Goal: Transaction & Acquisition: Obtain resource

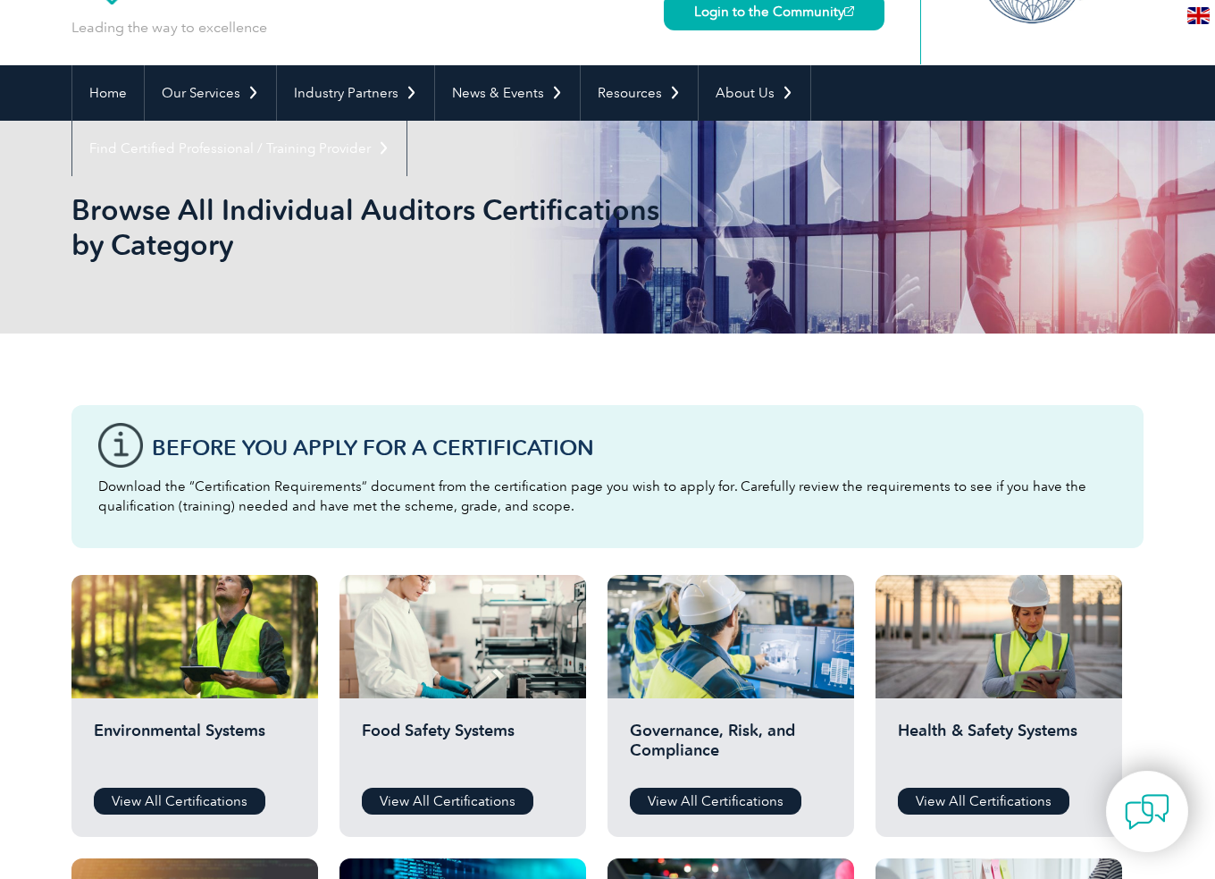
scroll to position [268, 0]
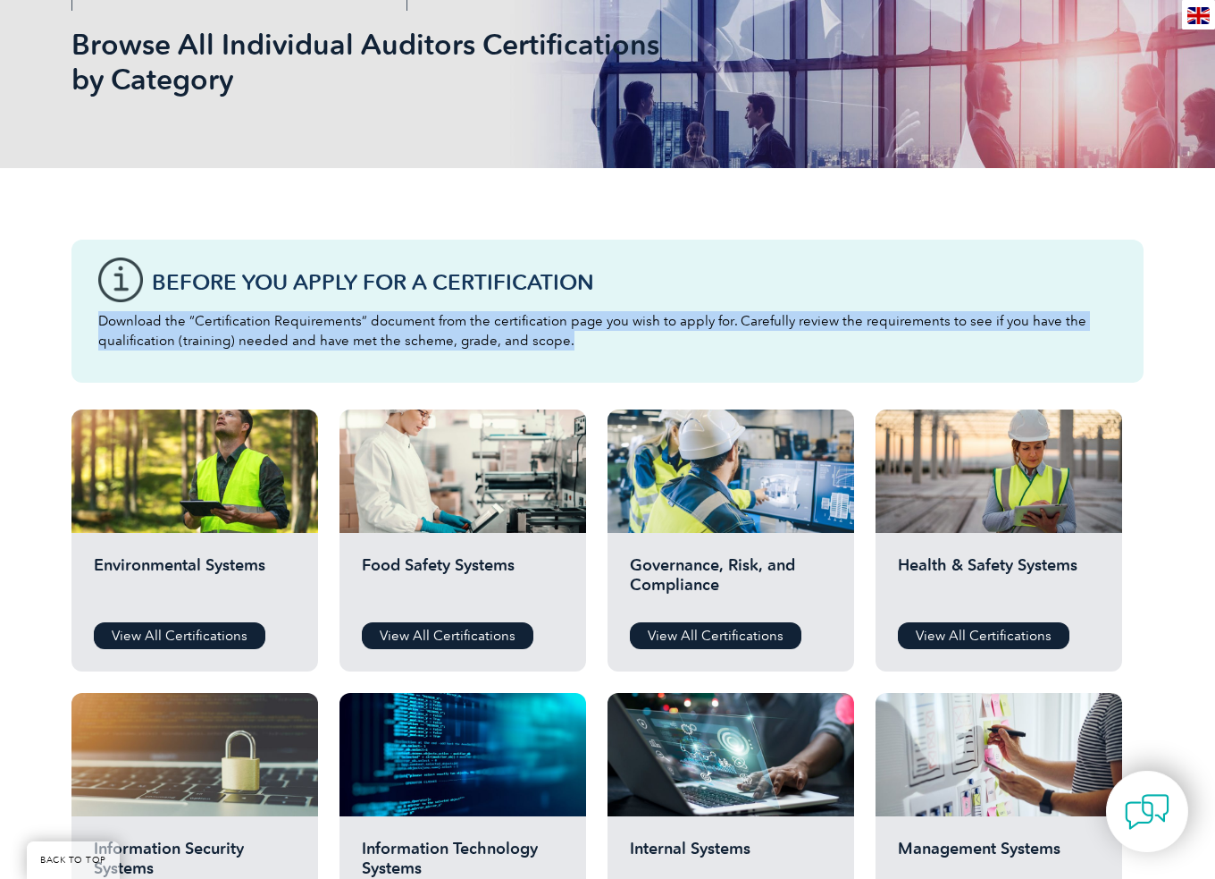
drag, startPoint x: 97, startPoint y: 321, endPoint x: 632, endPoint y: 346, distance: 535.9
click at [632, 346] on div "Before You Apply For a Certification Download the “Certification Requirements” …" at bounding box center [607, 311] width 1072 height 143
click at [632, 346] on p "Download the “Certification Requirements” document from the certification page …" at bounding box center [607, 330] width 1019 height 39
drag, startPoint x: 629, startPoint y: 342, endPoint x: 637, endPoint y: 301, distance: 41.9
click at [637, 301] on div "Before You Apply For a Certification Download the “Certification Requirements” …" at bounding box center [607, 311] width 1072 height 143
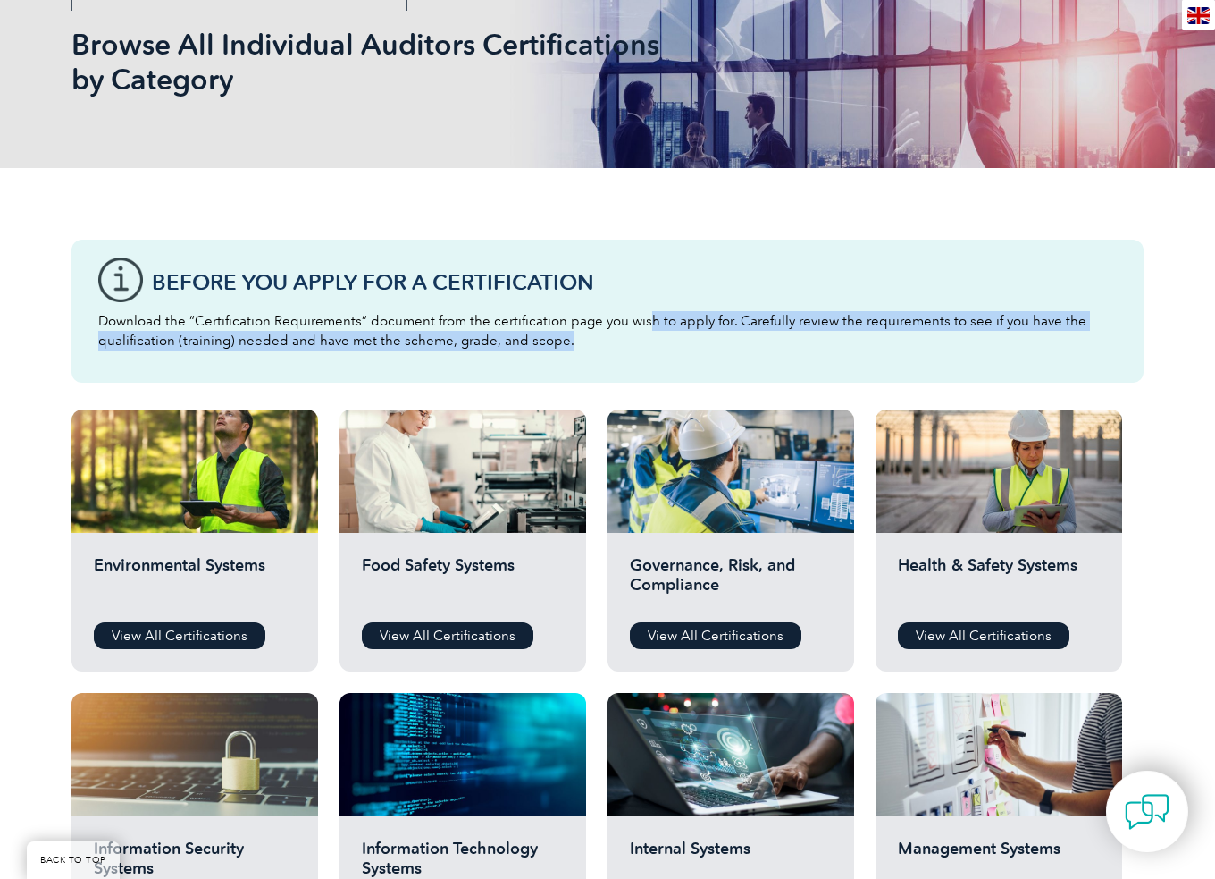
click at [637, 301] on div "Before You Apply For a Certification Download the “Certification Requirements” …" at bounding box center [607, 311] width 1072 height 143
drag, startPoint x: 637, startPoint y: 289, endPoint x: 631, endPoint y: 338, distance: 49.6
click at [631, 338] on div "Before You Apply For a Certification Download the “Certification Requirements” …" at bounding box center [607, 311] width 1072 height 143
click at [631, 338] on p "Download the “Certification Requirements” document from the certification page …" at bounding box center [607, 330] width 1019 height 39
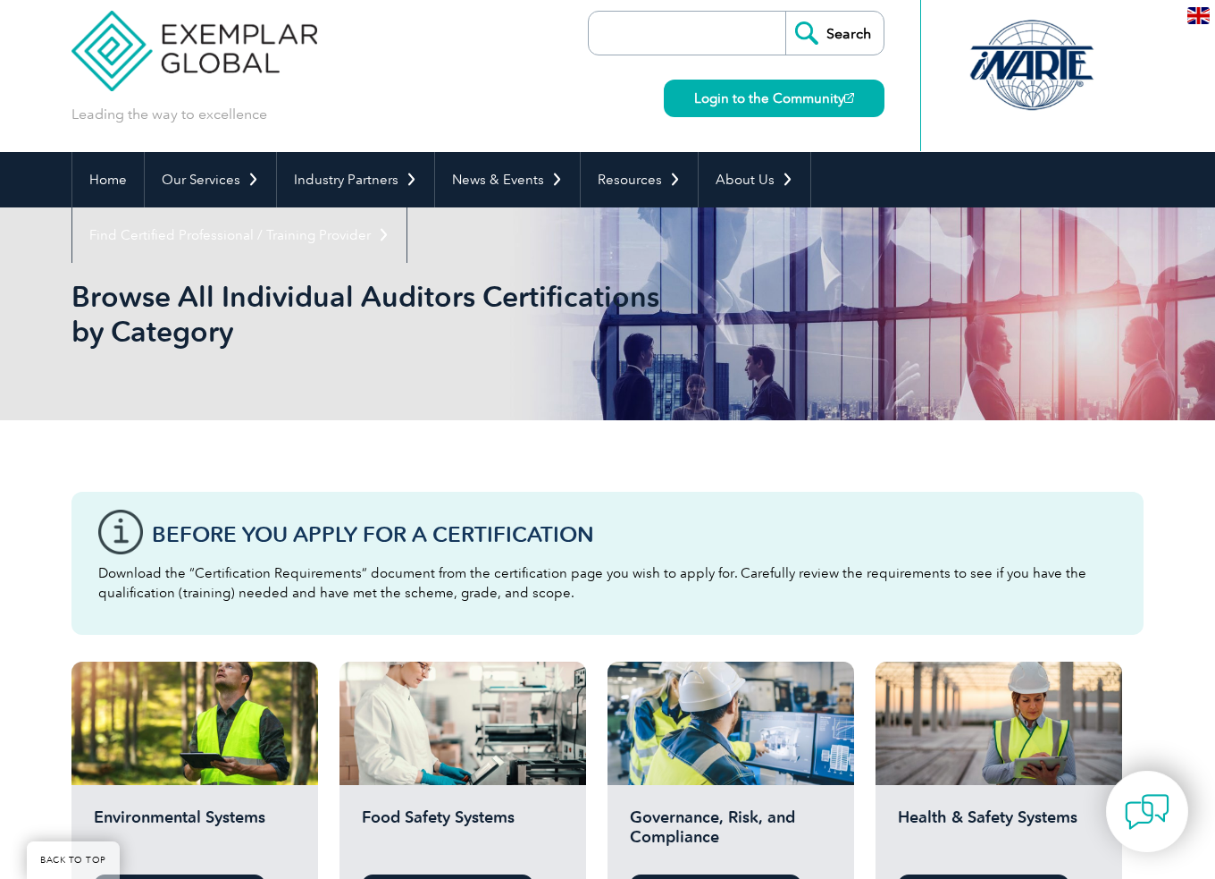
scroll to position [0, 0]
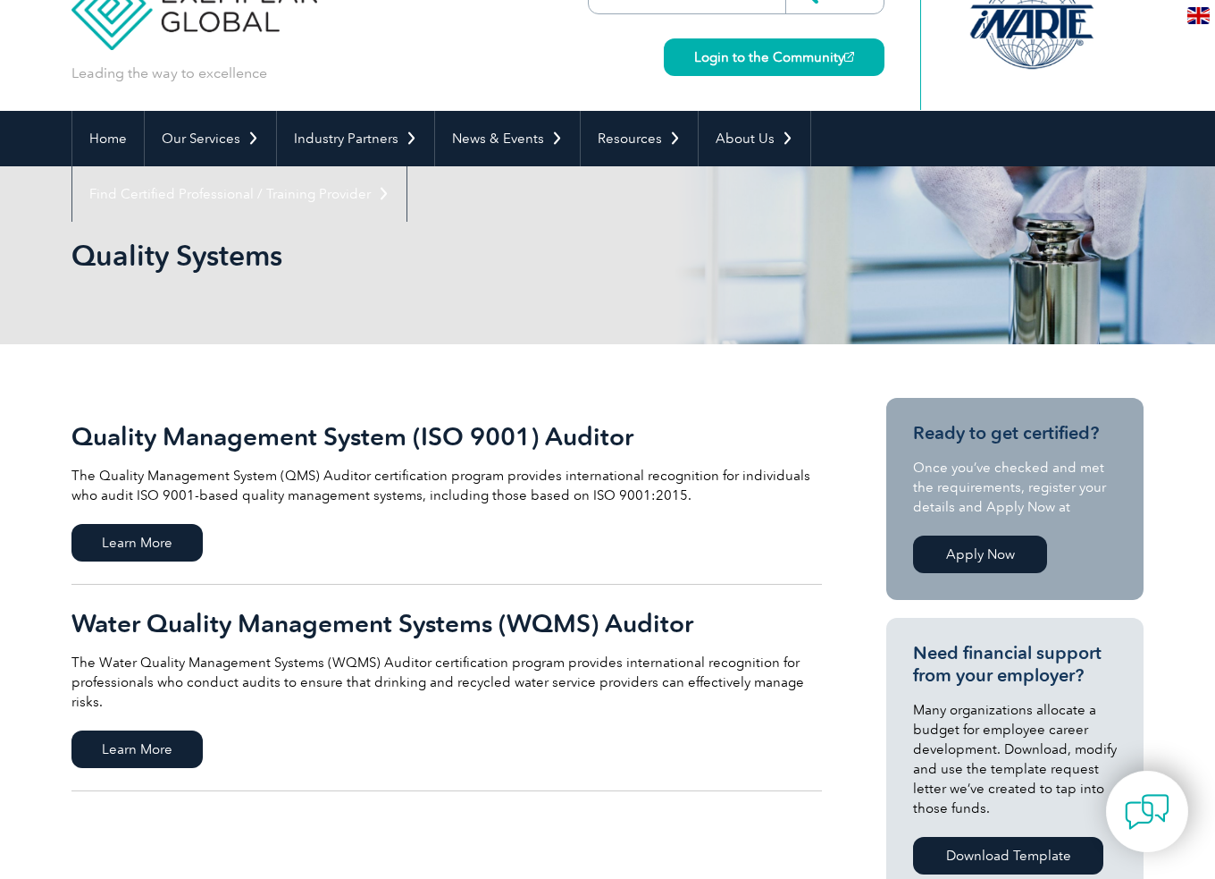
scroll to position [179, 0]
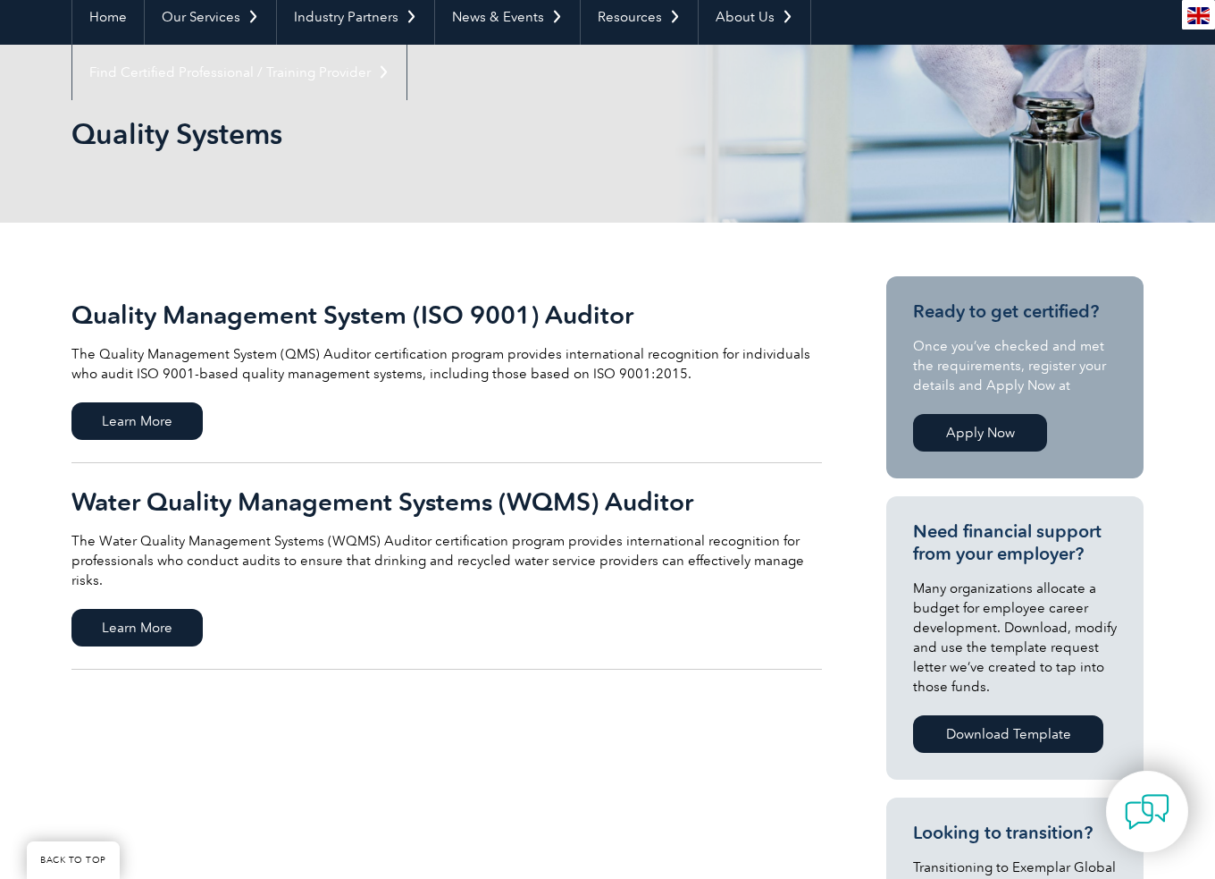
click at [214, 308] on h2 "Quality Management System (ISO 9001) Auditor" at bounding box center [446, 314] width 751 height 29
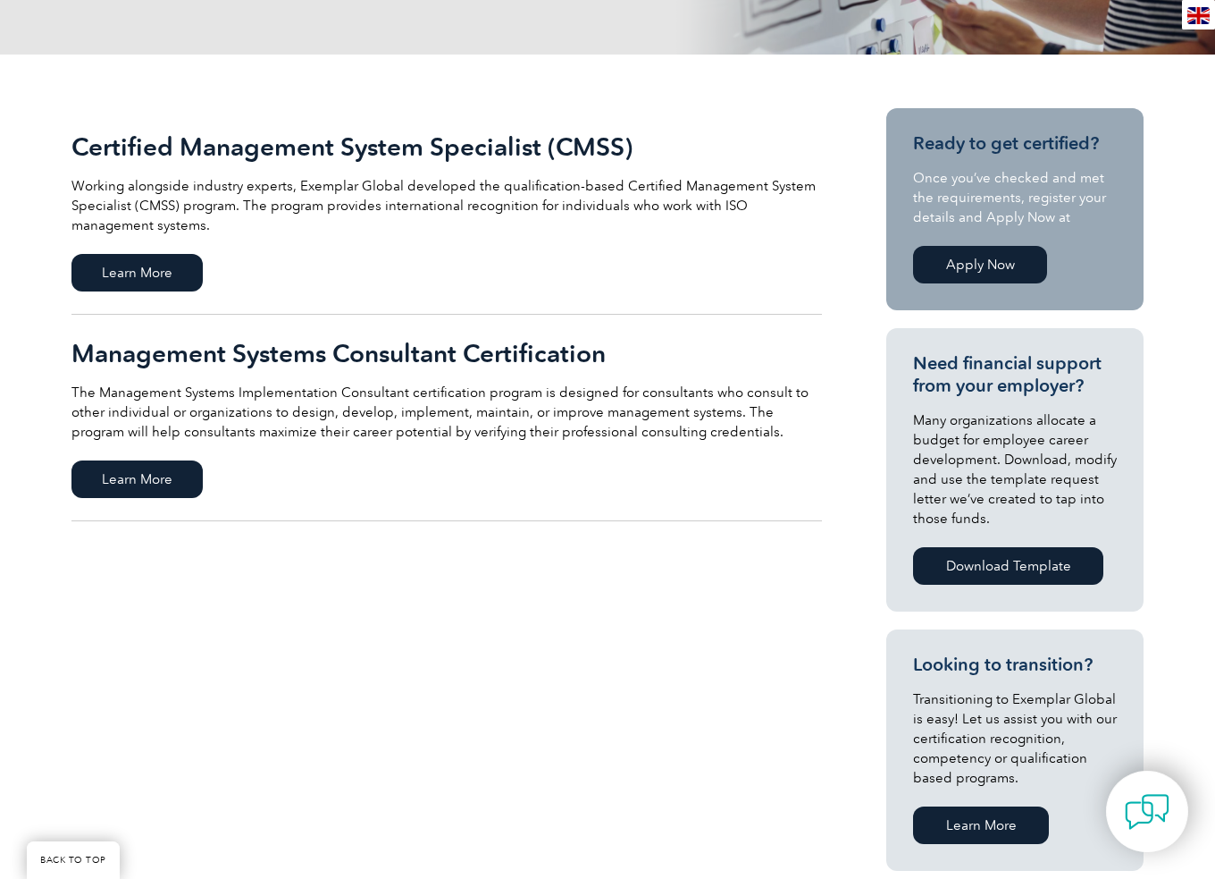
scroll to position [357, 0]
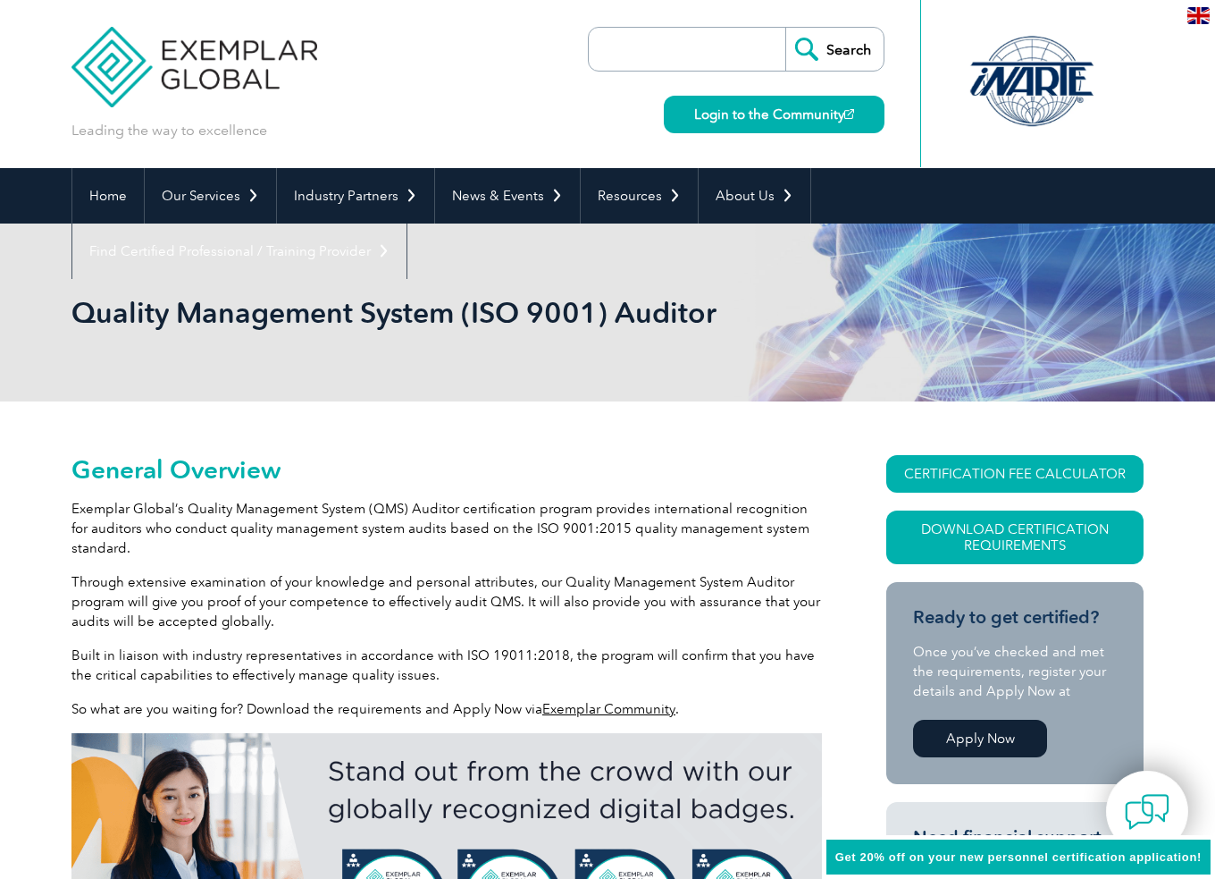
scroll to position [268, 0]
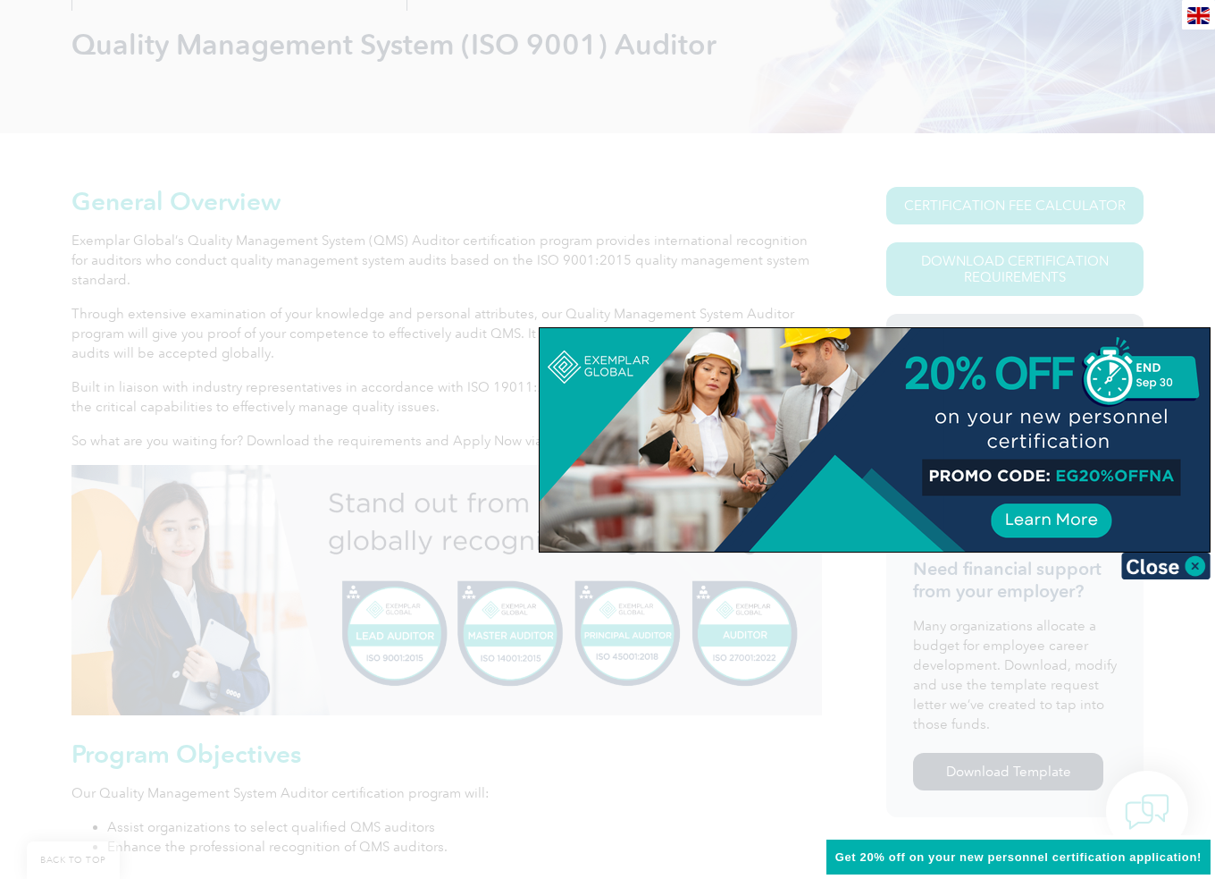
click at [740, 216] on div at bounding box center [607, 439] width 1215 height 879
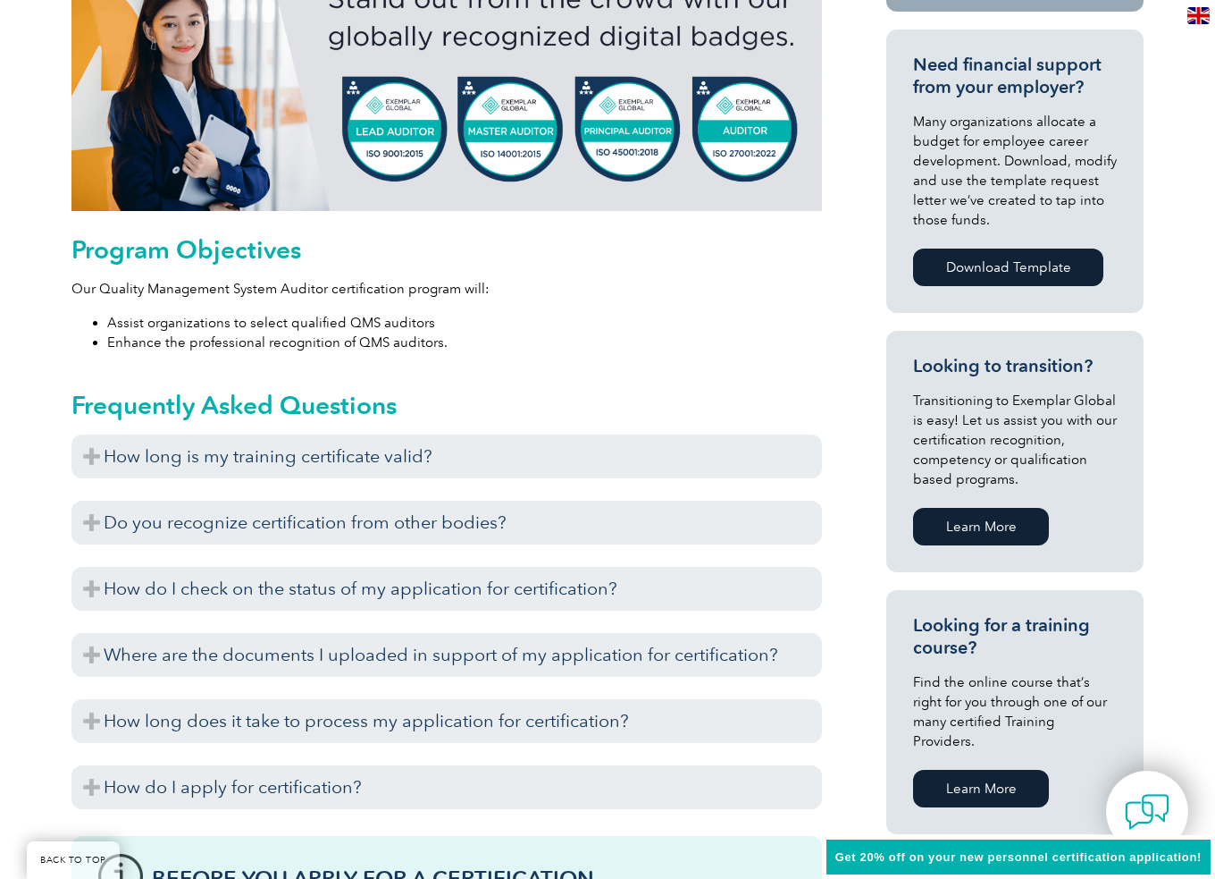
scroll to position [804, 0]
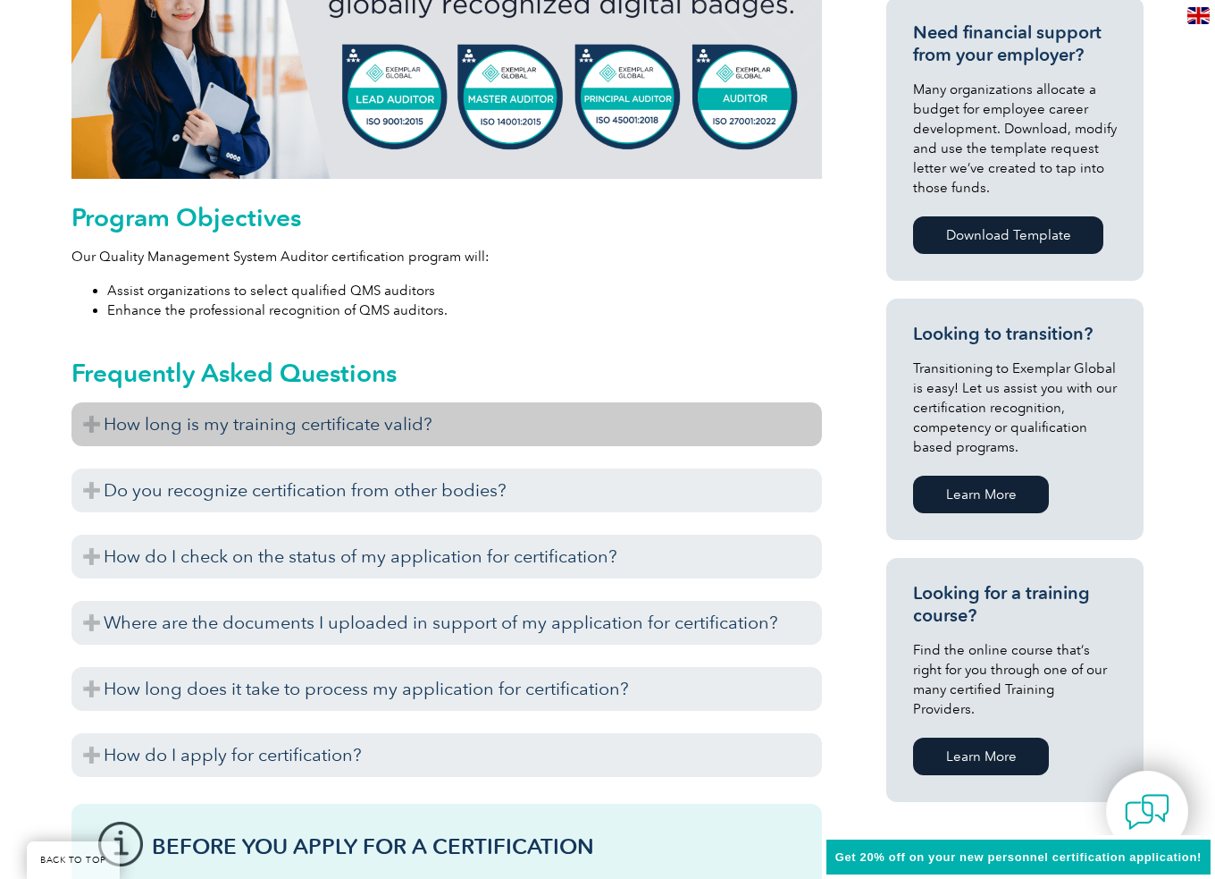
click at [274, 417] on h3 "How long is my training certificate valid?" at bounding box center [446, 424] width 751 height 44
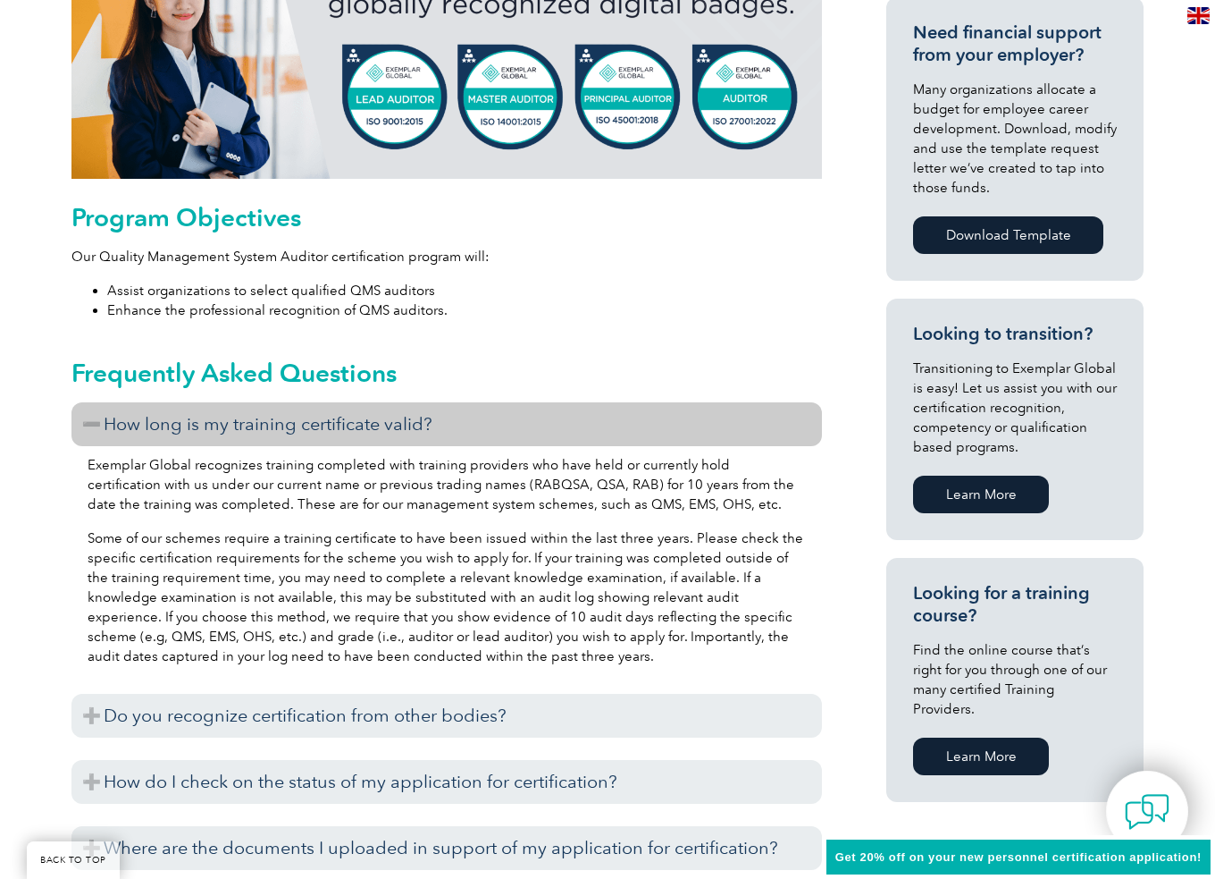
click at [272, 417] on h3 "How long is my training certificate valid?" at bounding box center [446, 424] width 751 height 44
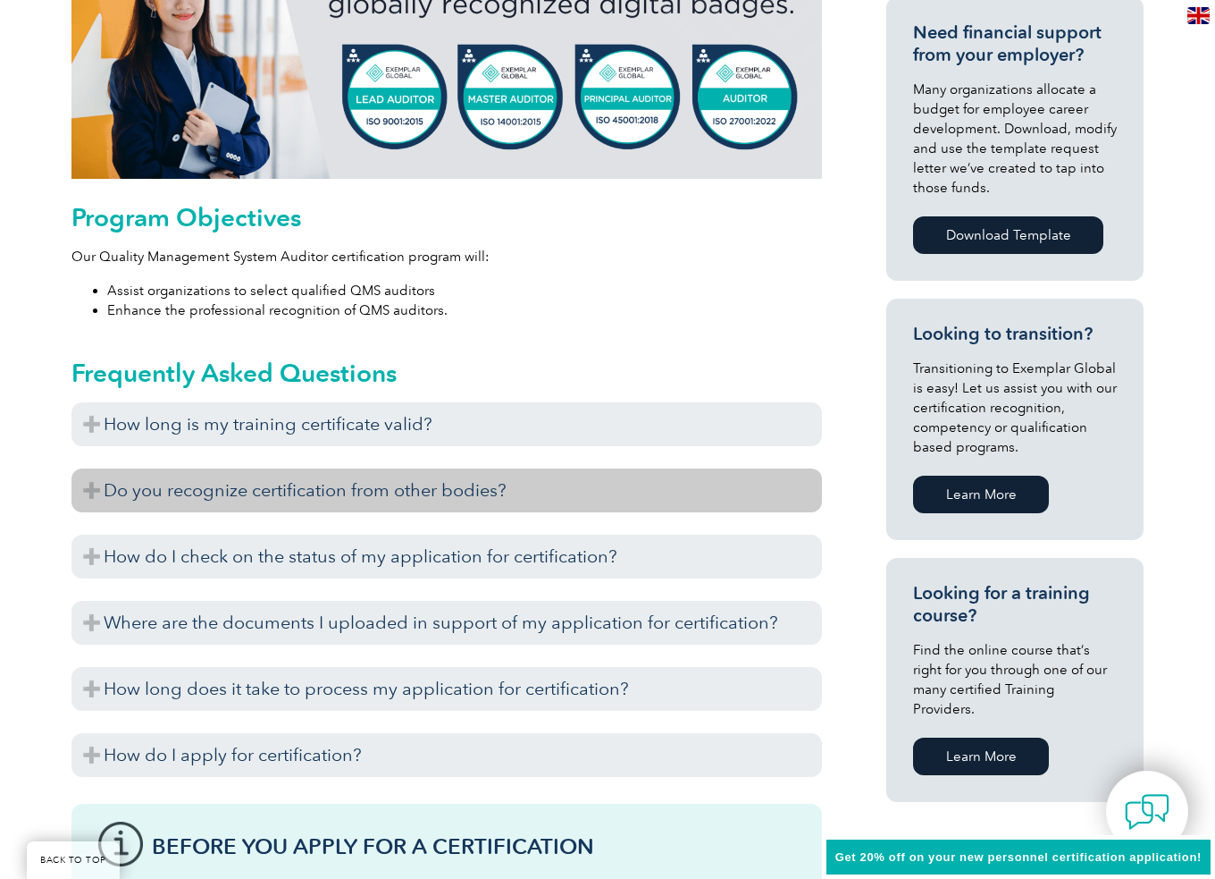
click at [265, 491] on h3 "Do you recognize certification from other bodies?" at bounding box center [446, 490] width 751 height 44
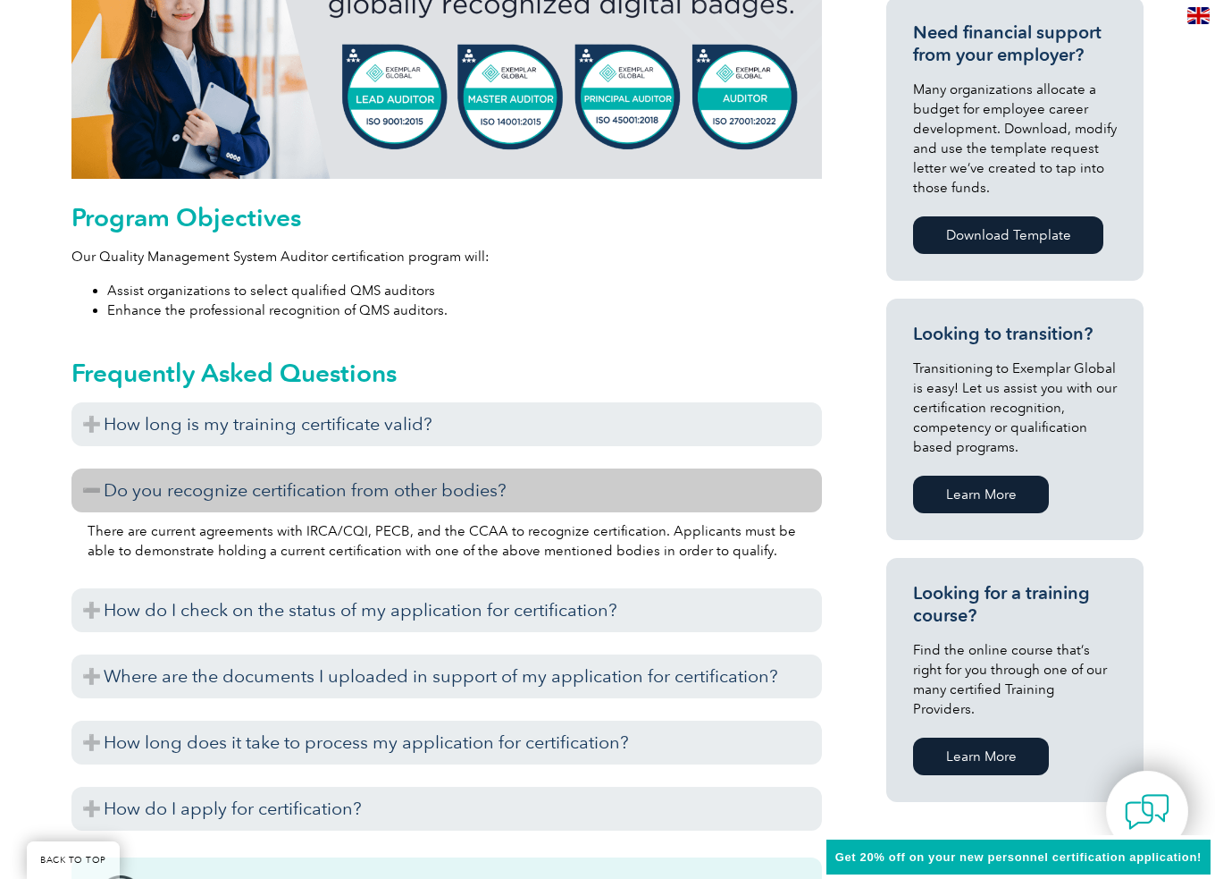
click at [265, 491] on h3 "Do you recognize certification from other bodies?" at bounding box center [446, 490] width 751 height 44
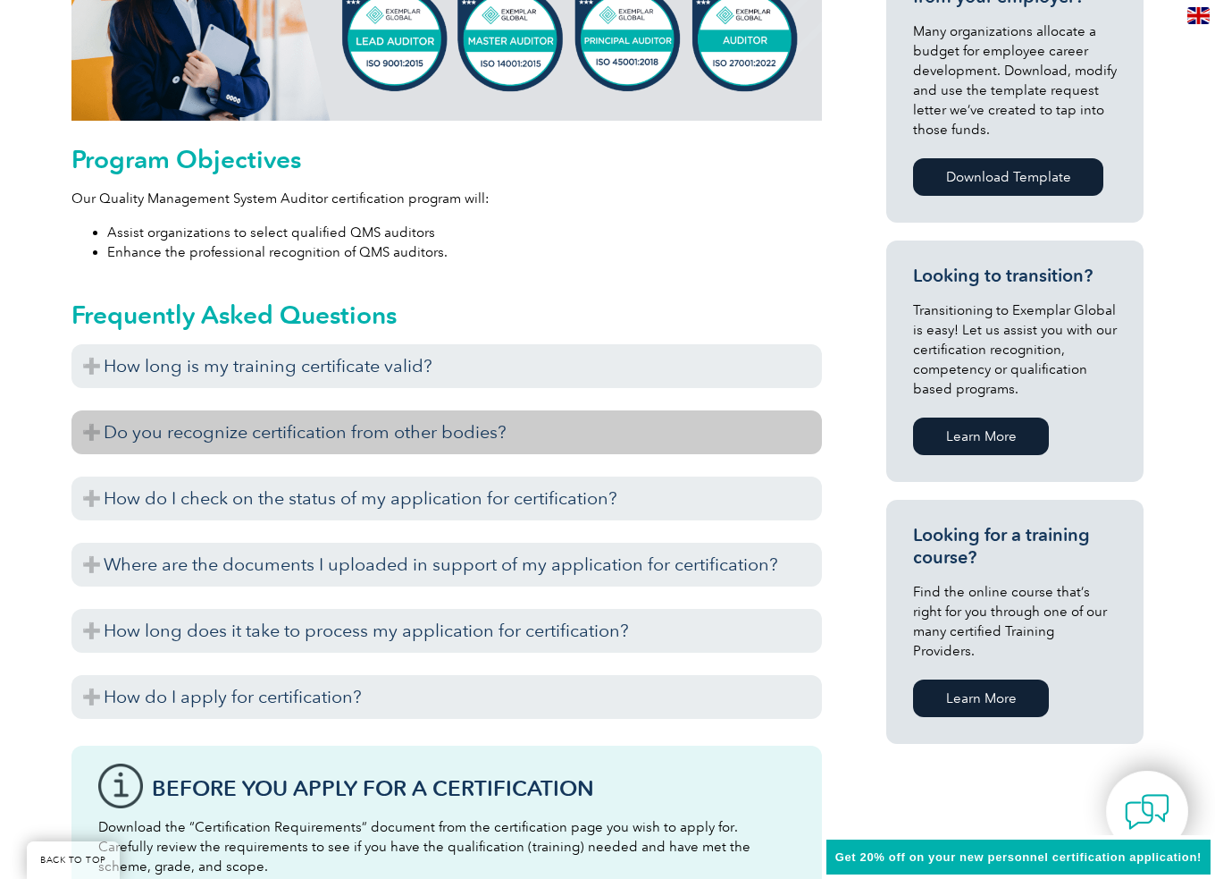
scroll to position [894, 0]
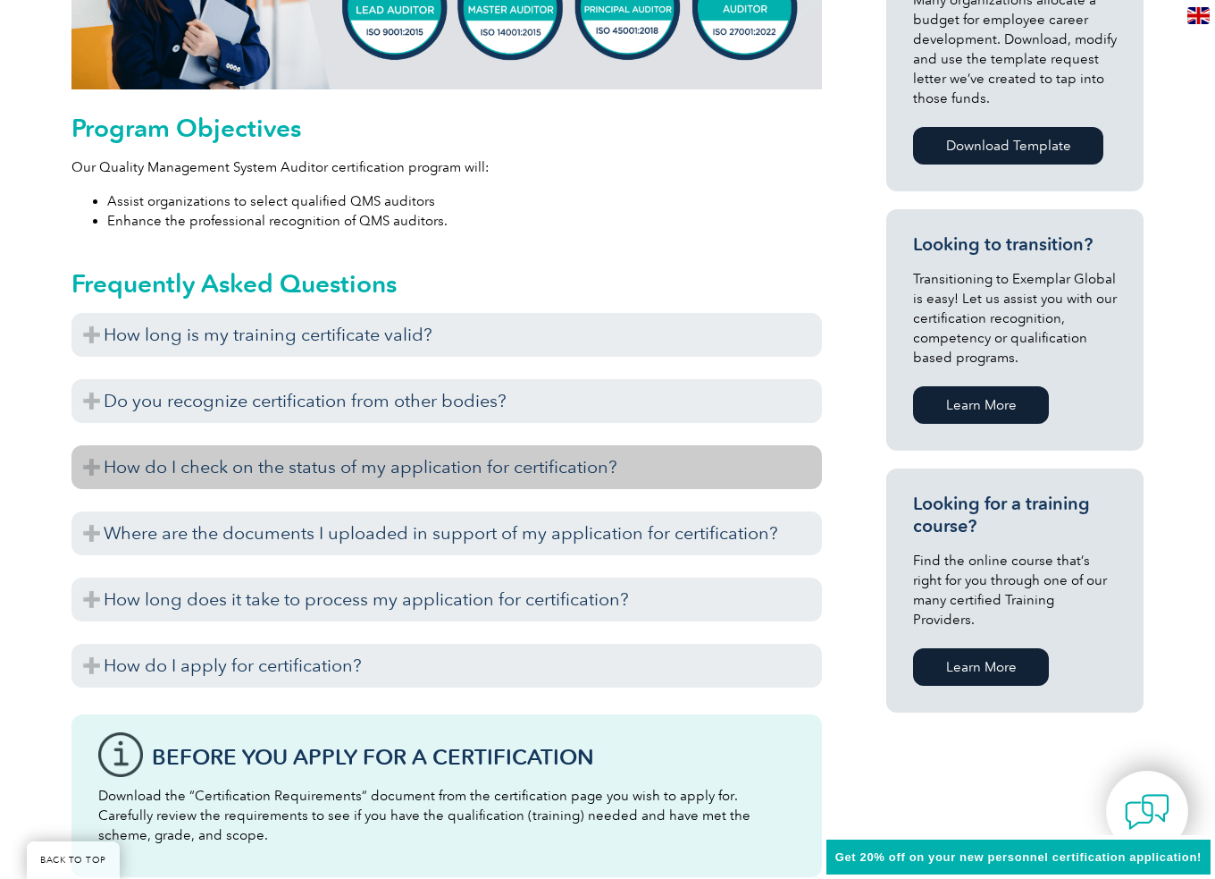
click at [267, 465] on h3 "How do I check on the status of my application for certification?" at bounding box center [446, 467] width 751 height 44
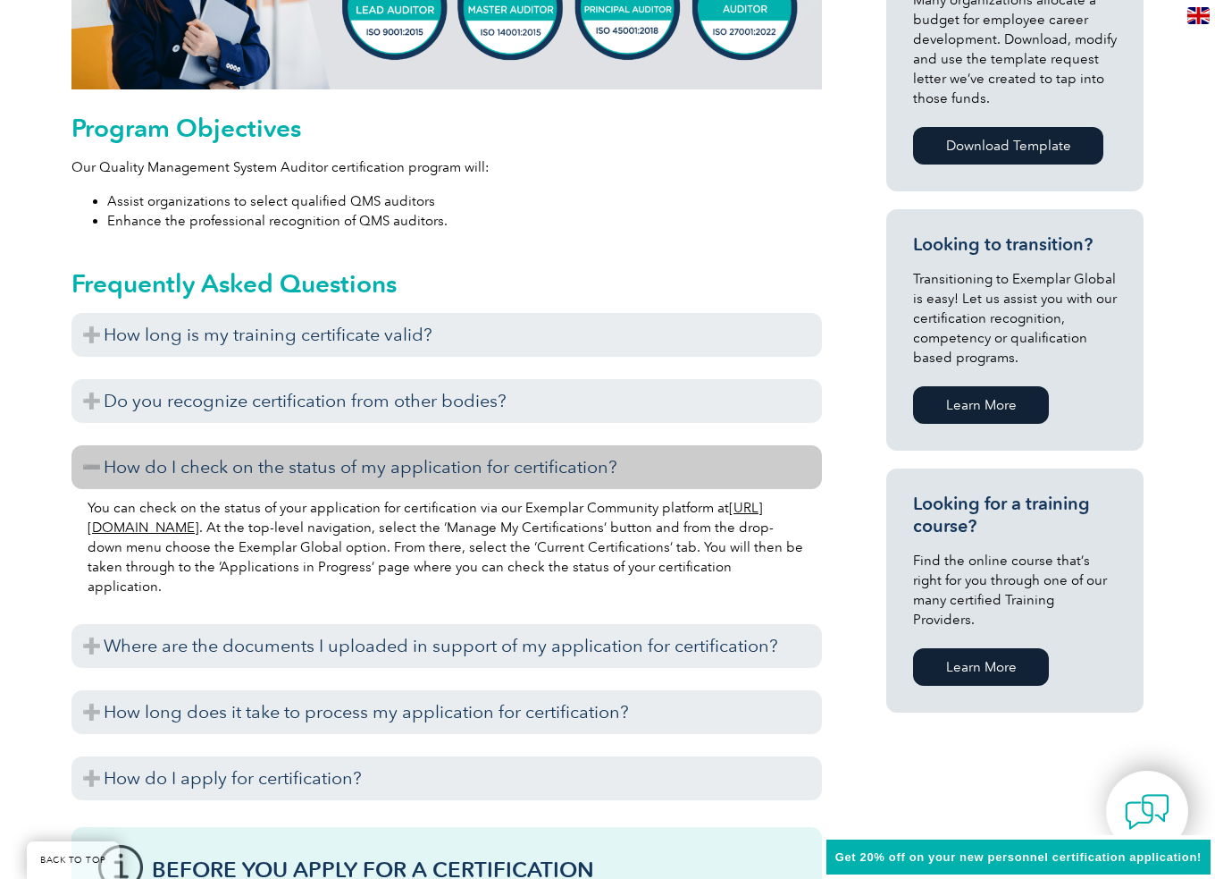
click at [267, 465] on h3 "How do I check on the status of my application for certification?" at bounding box center [446, 467] width 751 height 44
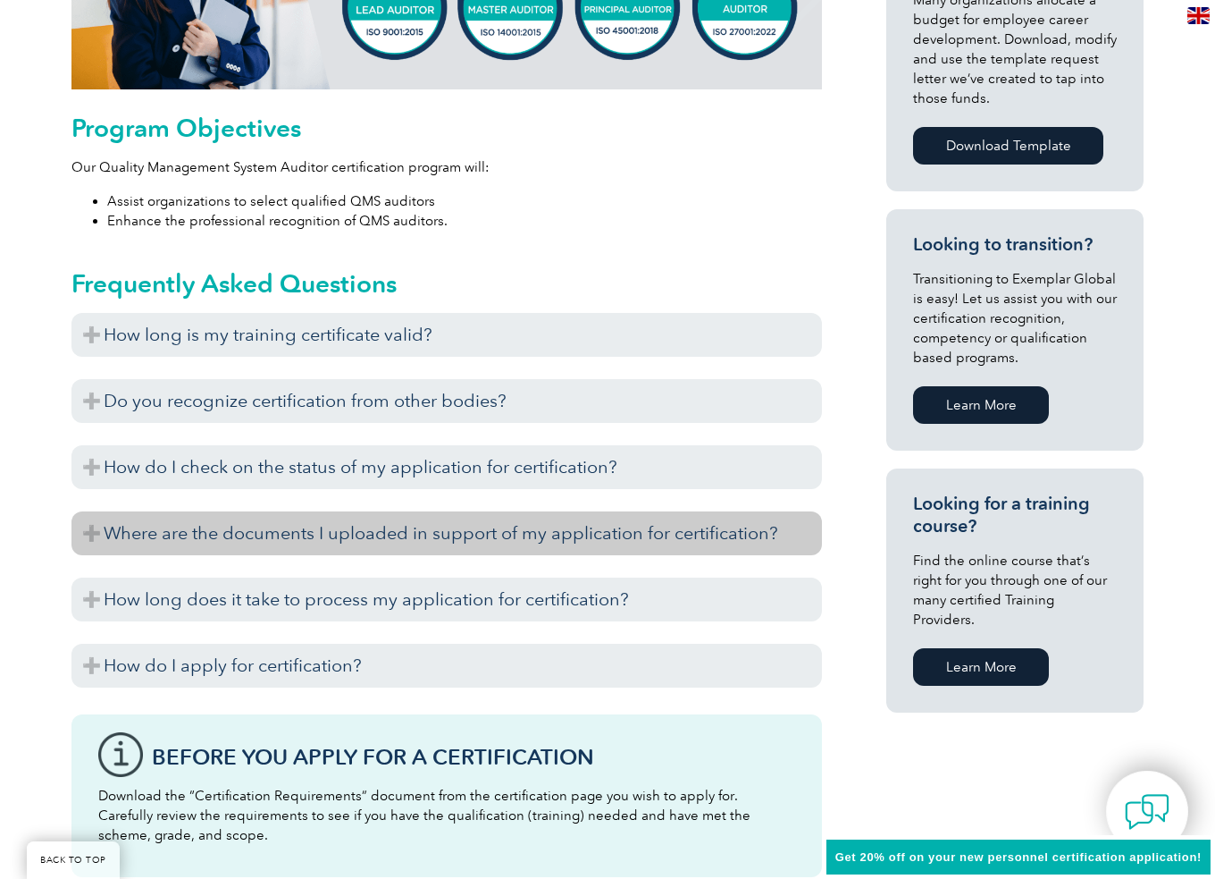
click at [267, 525] on h3 "Where are the documents I uploaded in support of my application for certificati…" at bounding box center [446, 533] width 751 height 44
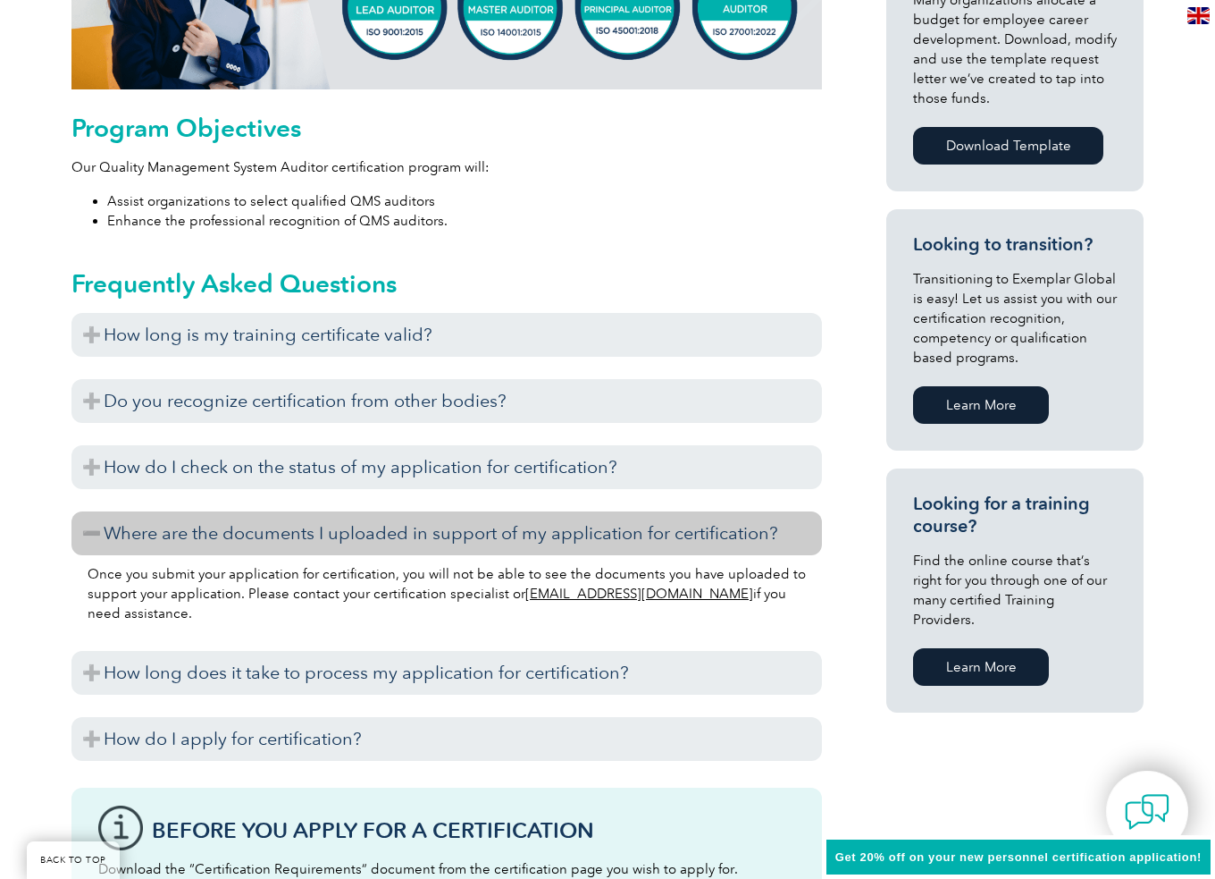
click at [267, 525] on h3 "Where are the documents I uploaded in support of my application for certificati…" at bounding box center [446, 533] width 751 height 44
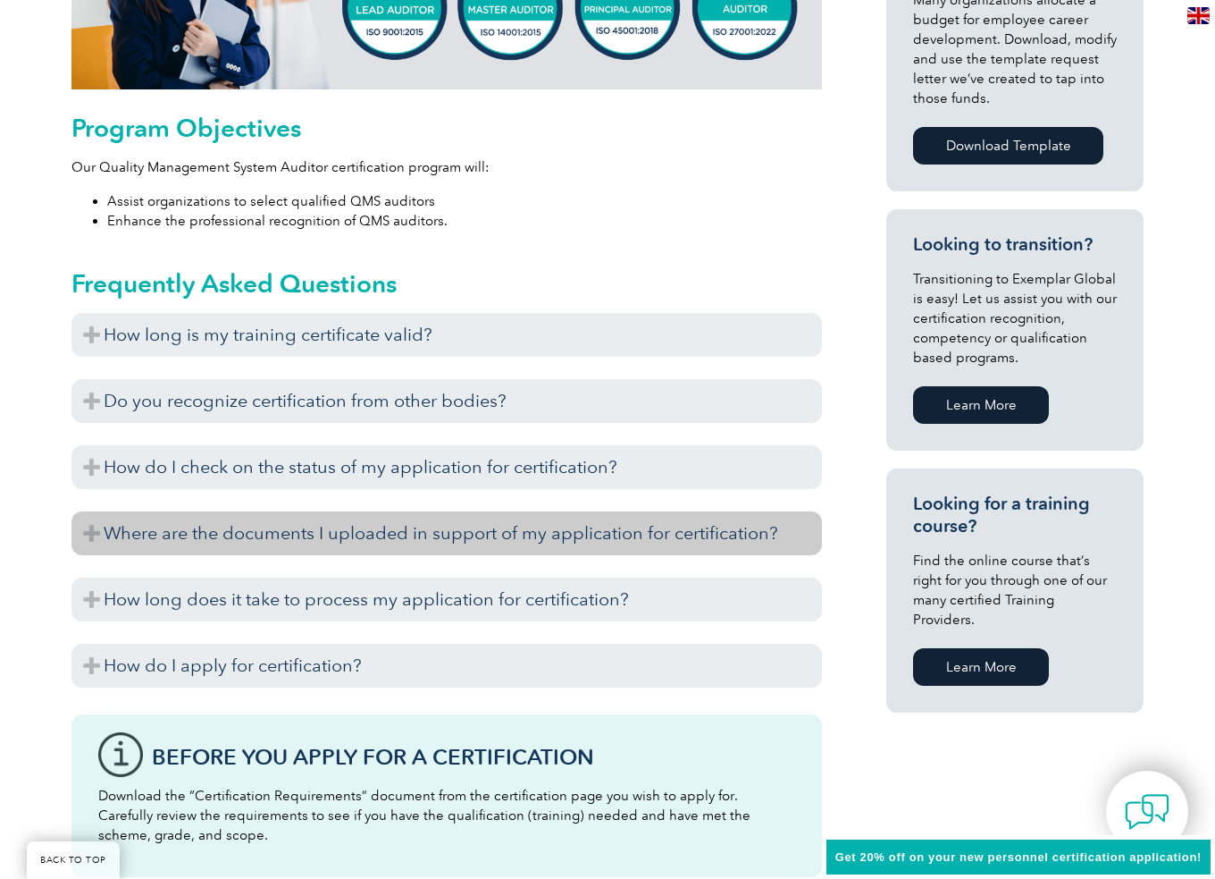
scroll to position [983, 0]
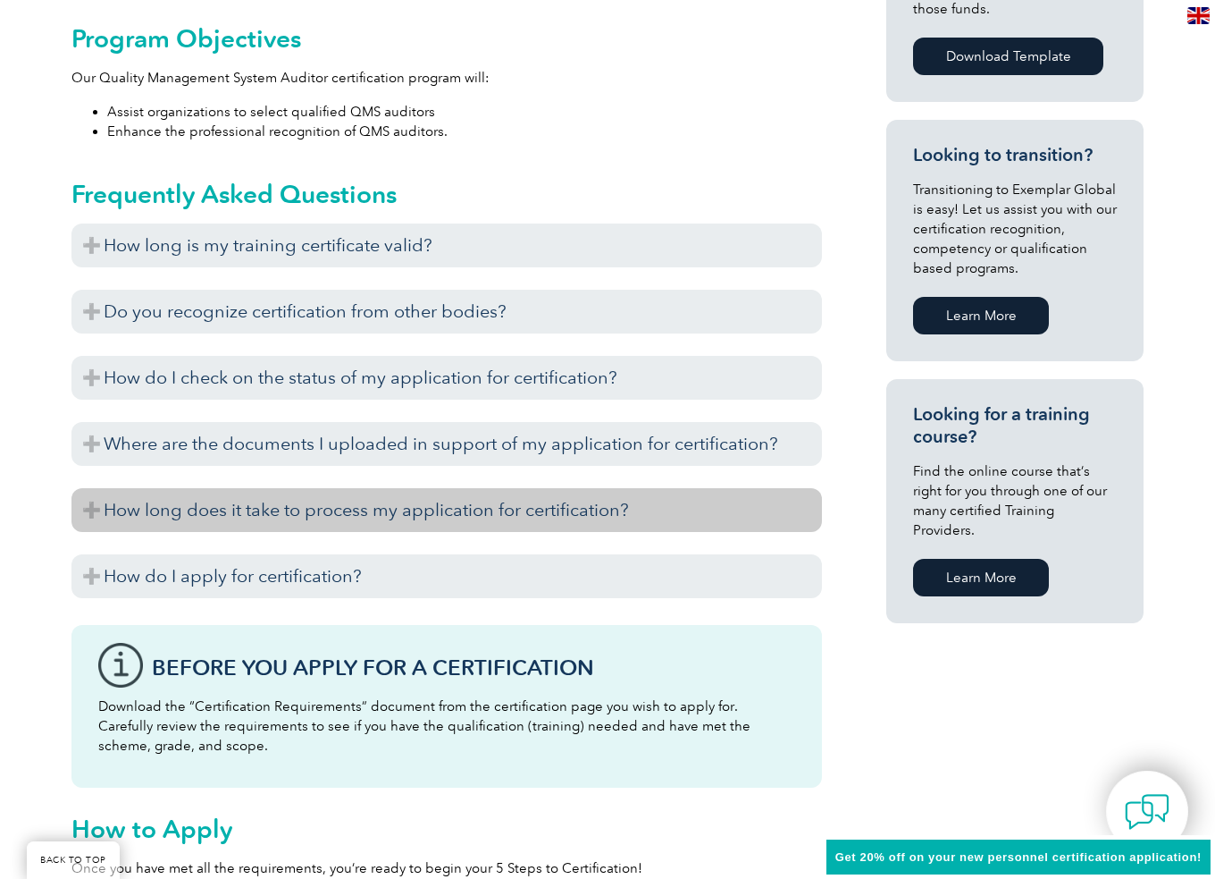
click at [274, 500] on h3 "How long does it take to process my application for certification?" at bounding box center [446, 510] width 751 height 44
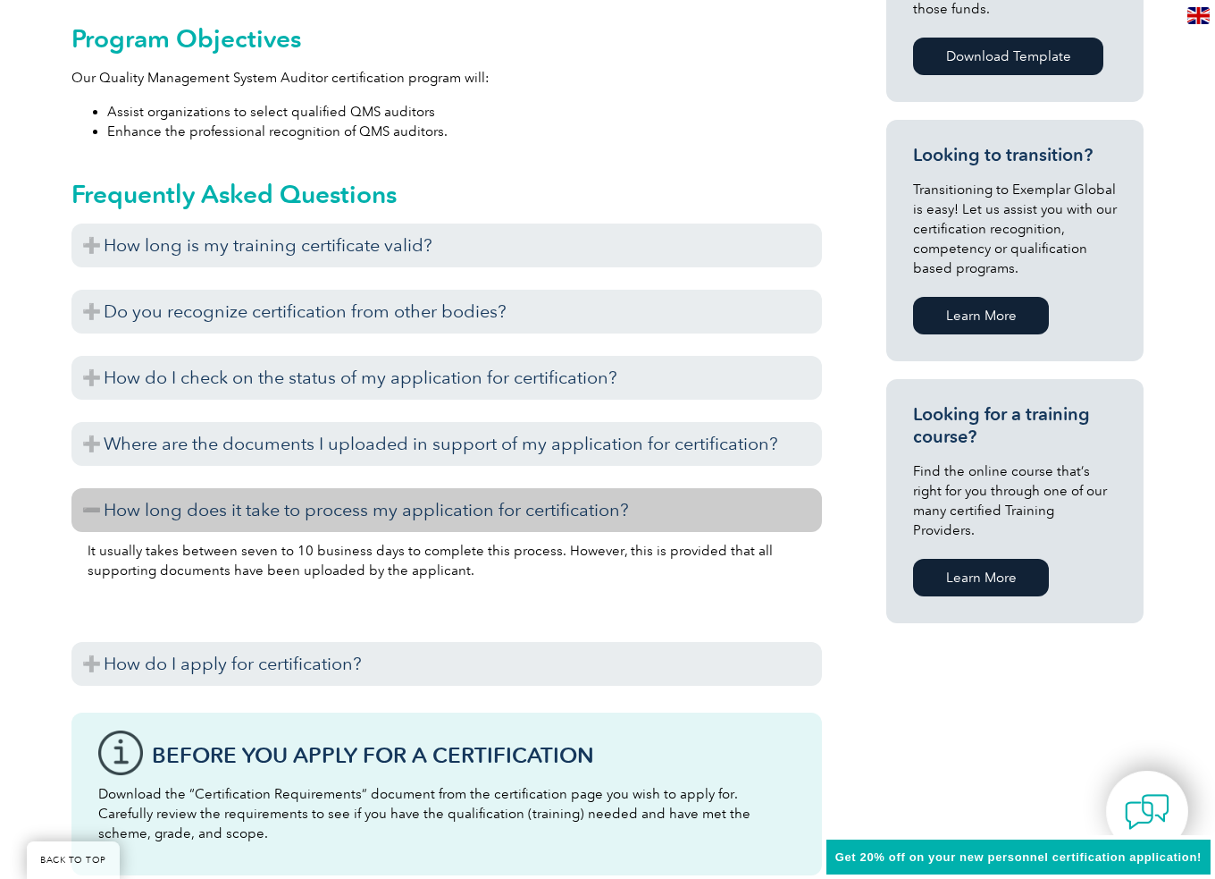
click at [274, 500] on h3 "How long does it take to process my application for certification?" at bounding box center [446, 510] width 751 height 44
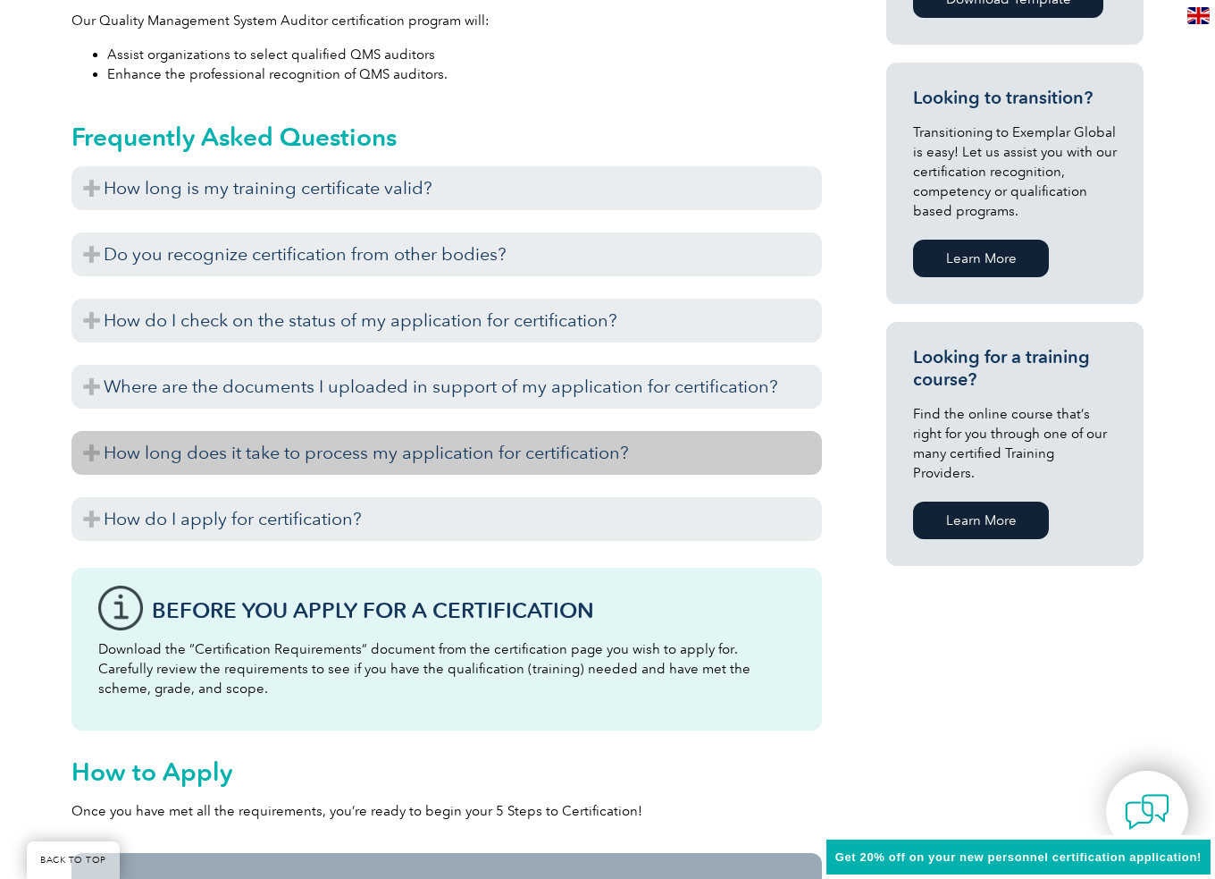
scroll to position [1072, 0]
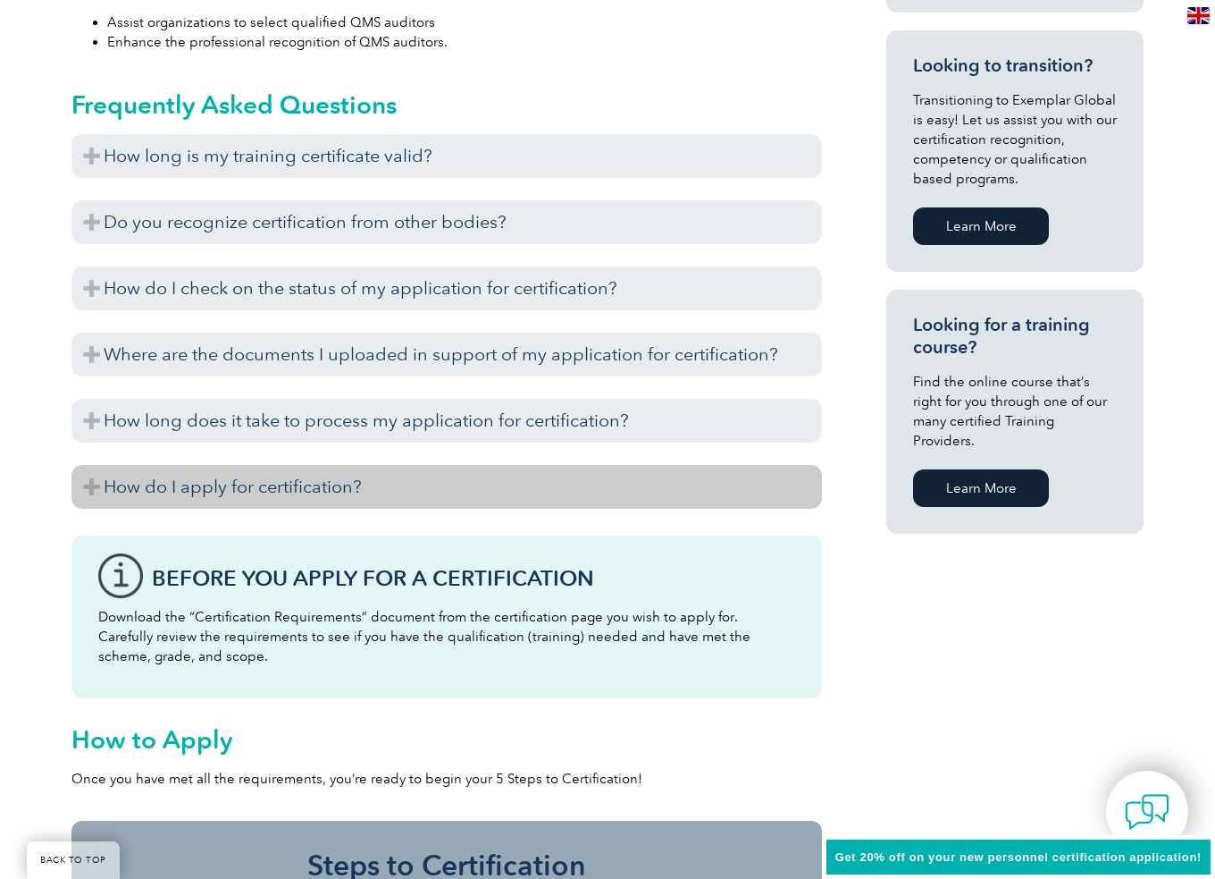
click at [280, 473] on h3 "How do I apply for certification?" at bounding box center [446, 487] width 751 height 44
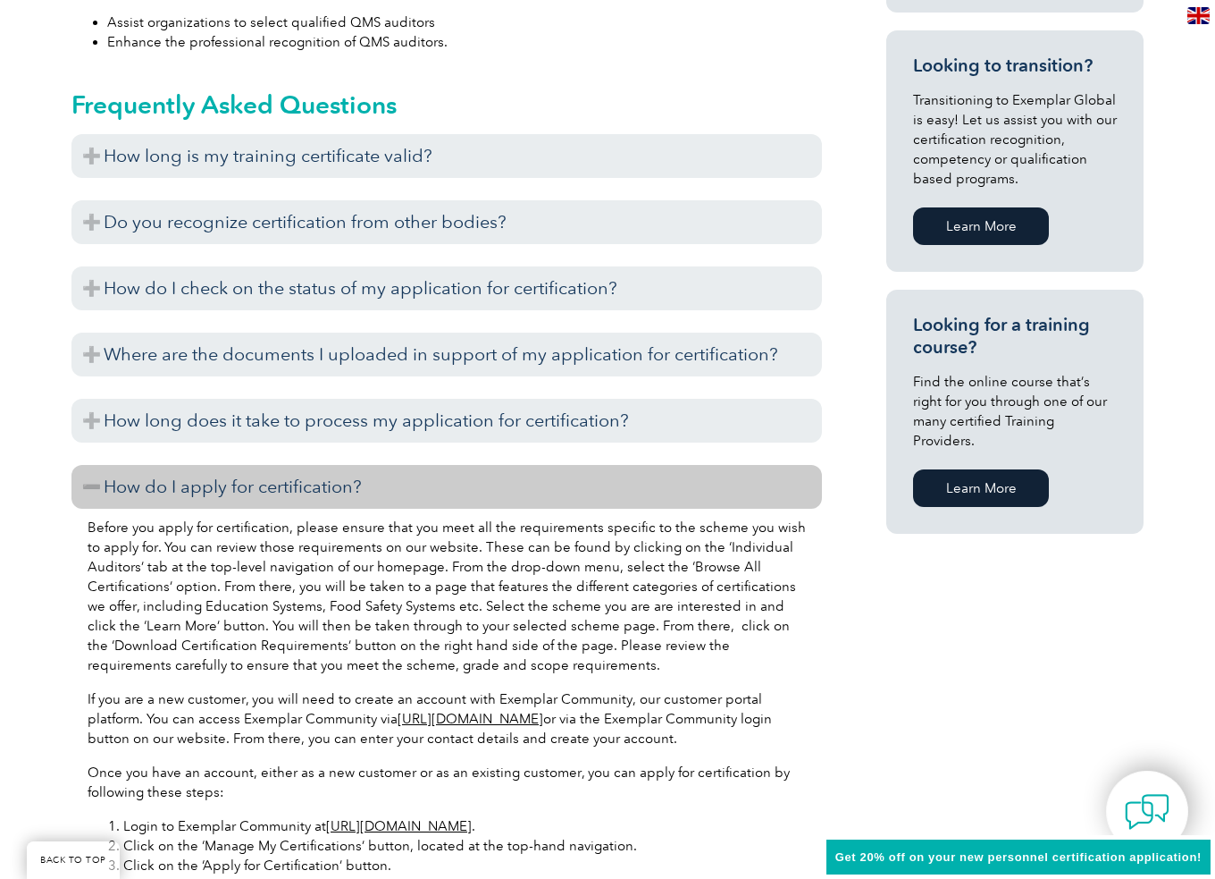
click at [280, 473] on h3 "How do I apply for certification?" at bounding box center [446, 487] width 751 height 44
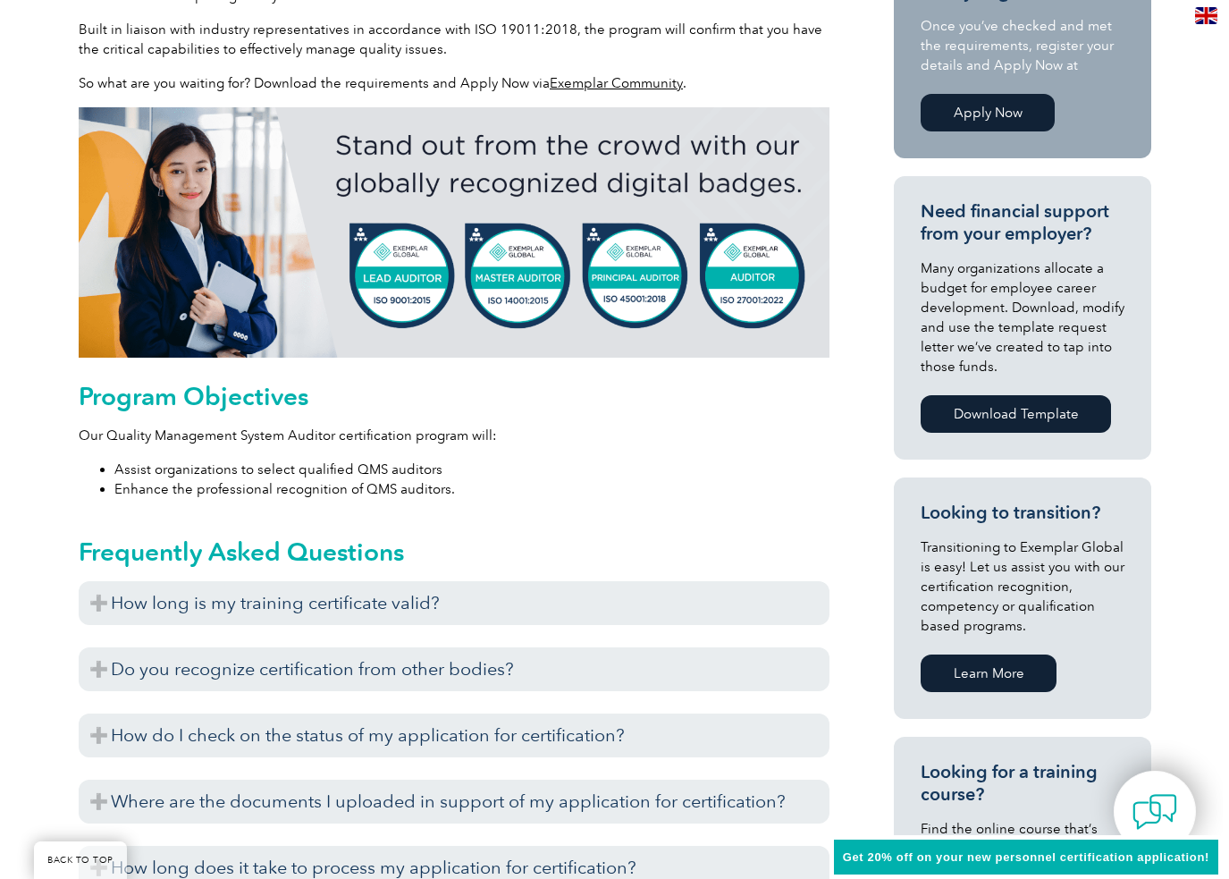
scroll to position [179, 0]
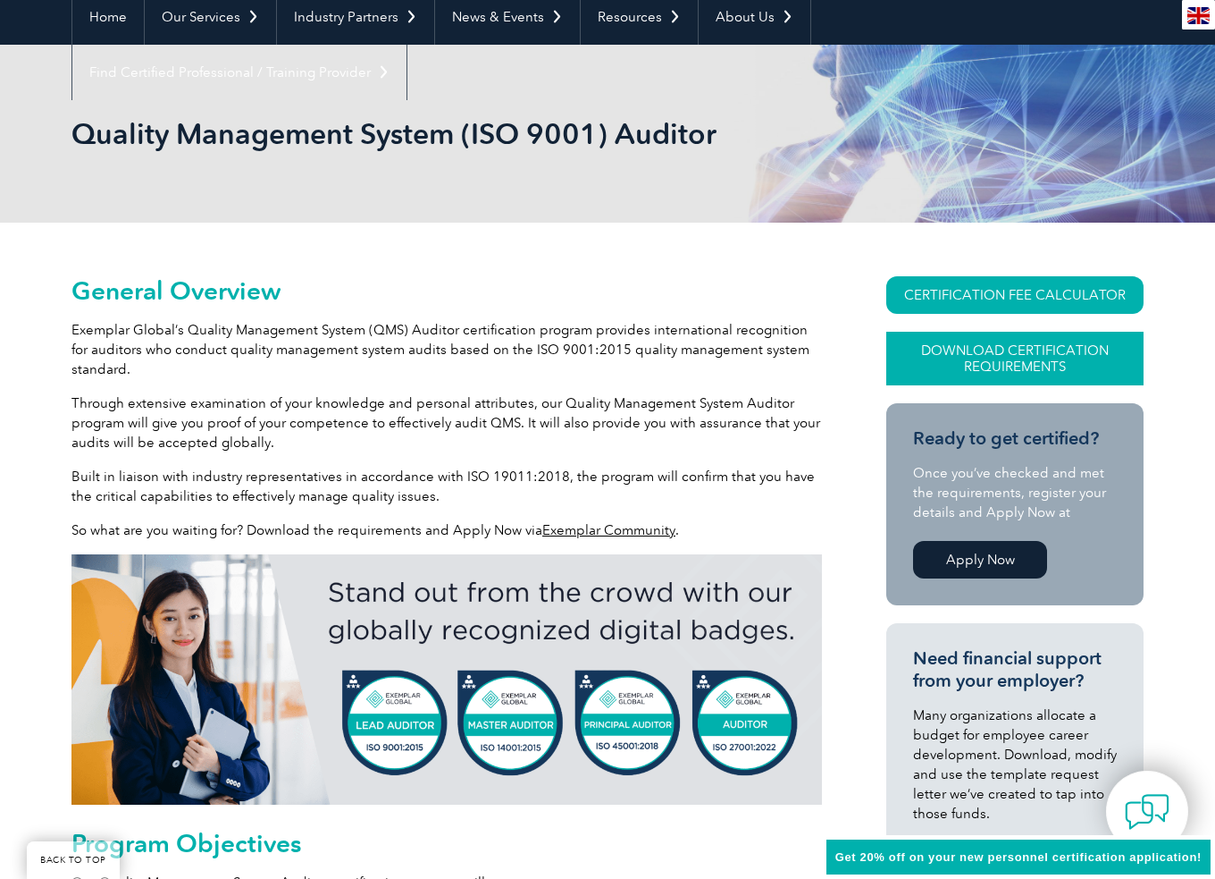
click at [1027, 366] on link "Download Certification Requirements" at bounding box center [1015, 359] width 257 height 54
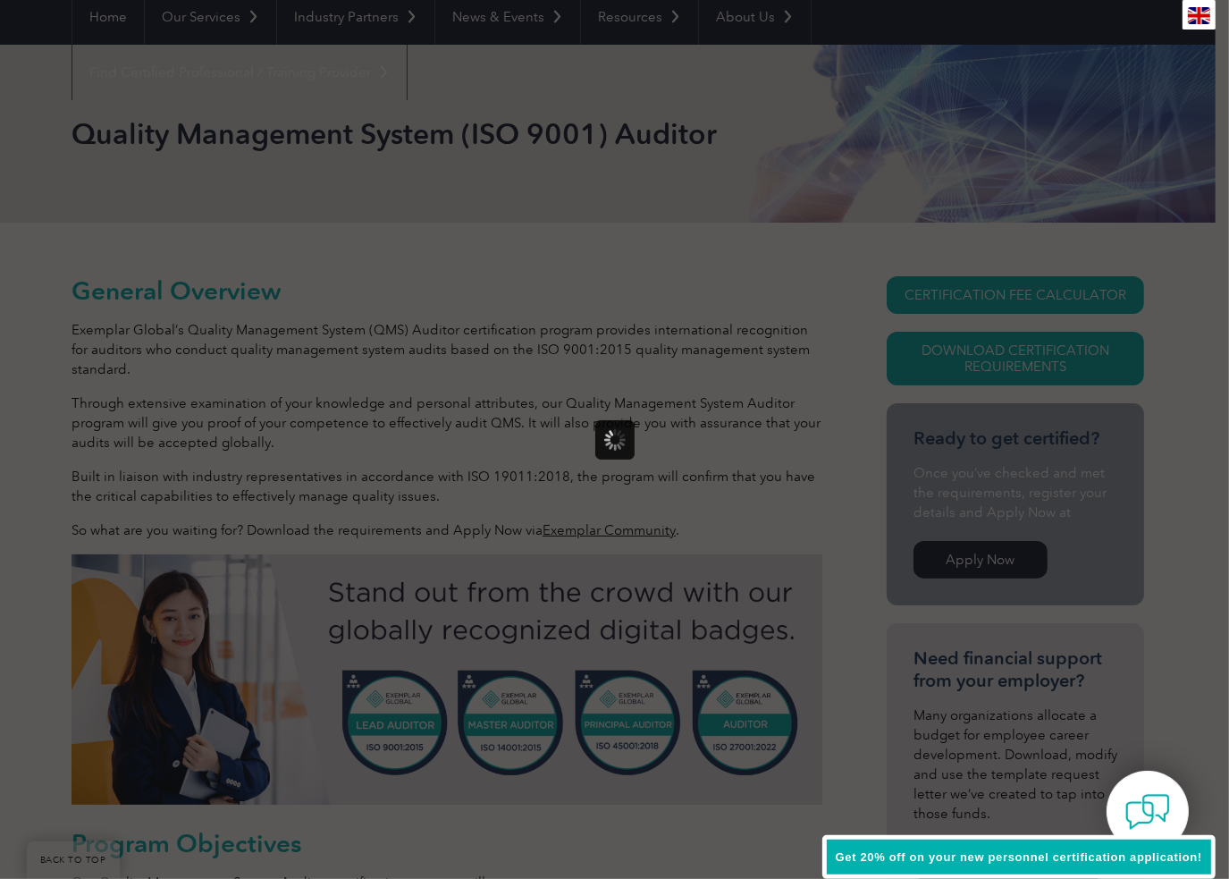
scroll to position [0, 0]
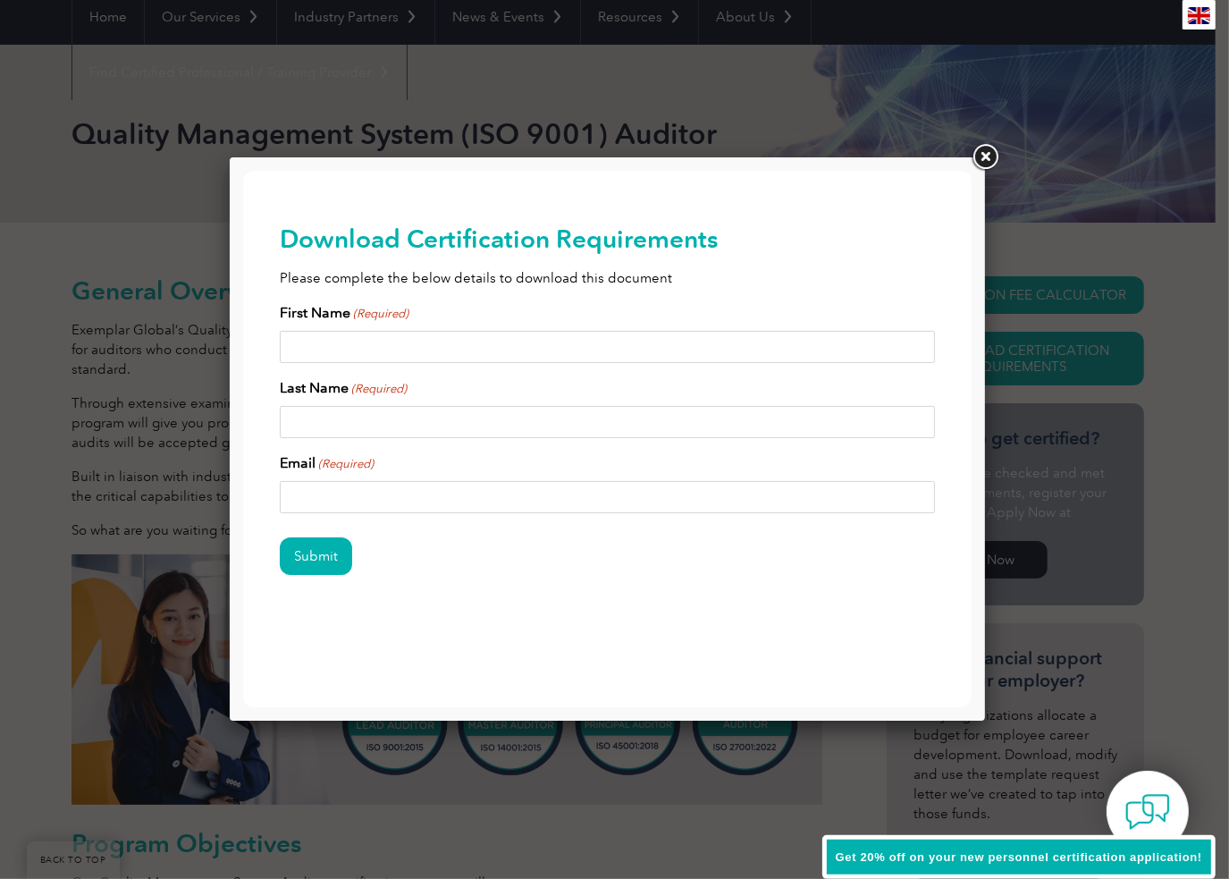
click at [632, 347] on input "First Name (Required)" at bounding box center [607, 346] width 656 height 32
type input "Callum"
type input "Maclean"
click at [414, 513] on form "First Name (Required) Callum Last Name (Required) Maclean Email (Required) call…" at bounding box center [607, 448] width 656 height 294
click at [419, 500] on input "callum.maclean@visionintegrity.ca" at bounding box center [607, 496] width 656 height 32
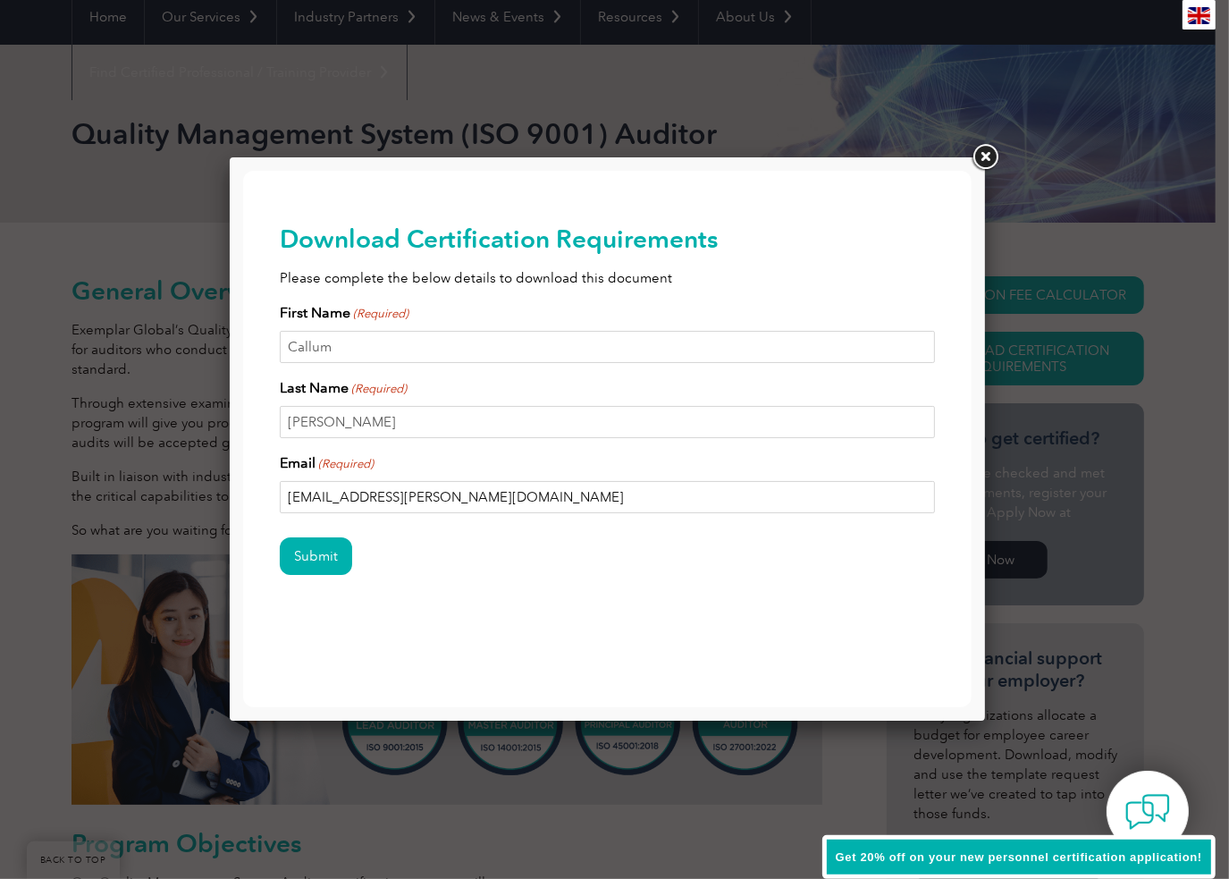
click at [419, 500] on input "callum.maclean@visionintegrity.ca" at bounding box center [607, 496] width 656 height 32
click at [382, 499] on input "c.maclean@live.ca" at bounding box center [607, 496] width 656 height 32
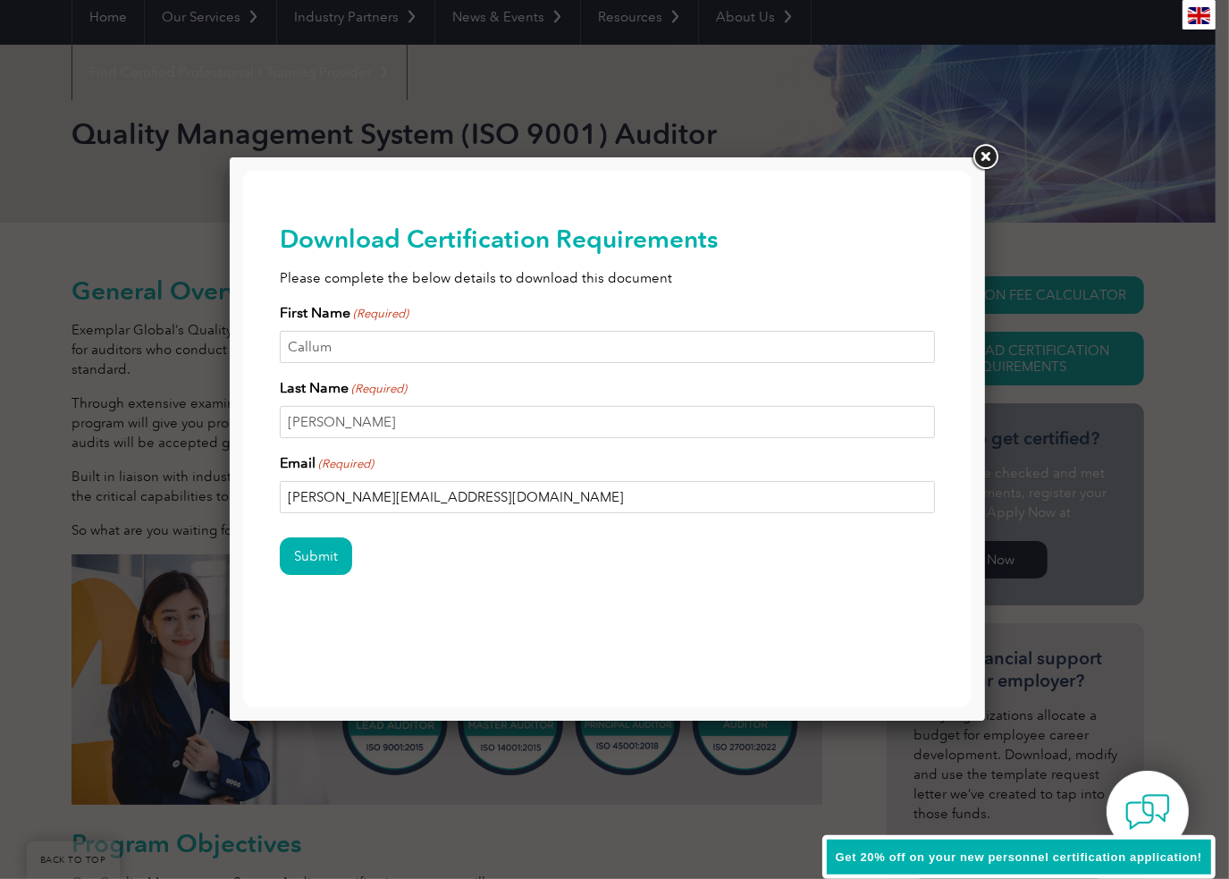
type input "callum.maclean@visionintegrity.ca"
click at [324, 551] on input "Submit" at bounding box center [315, 555] width 72 height 38
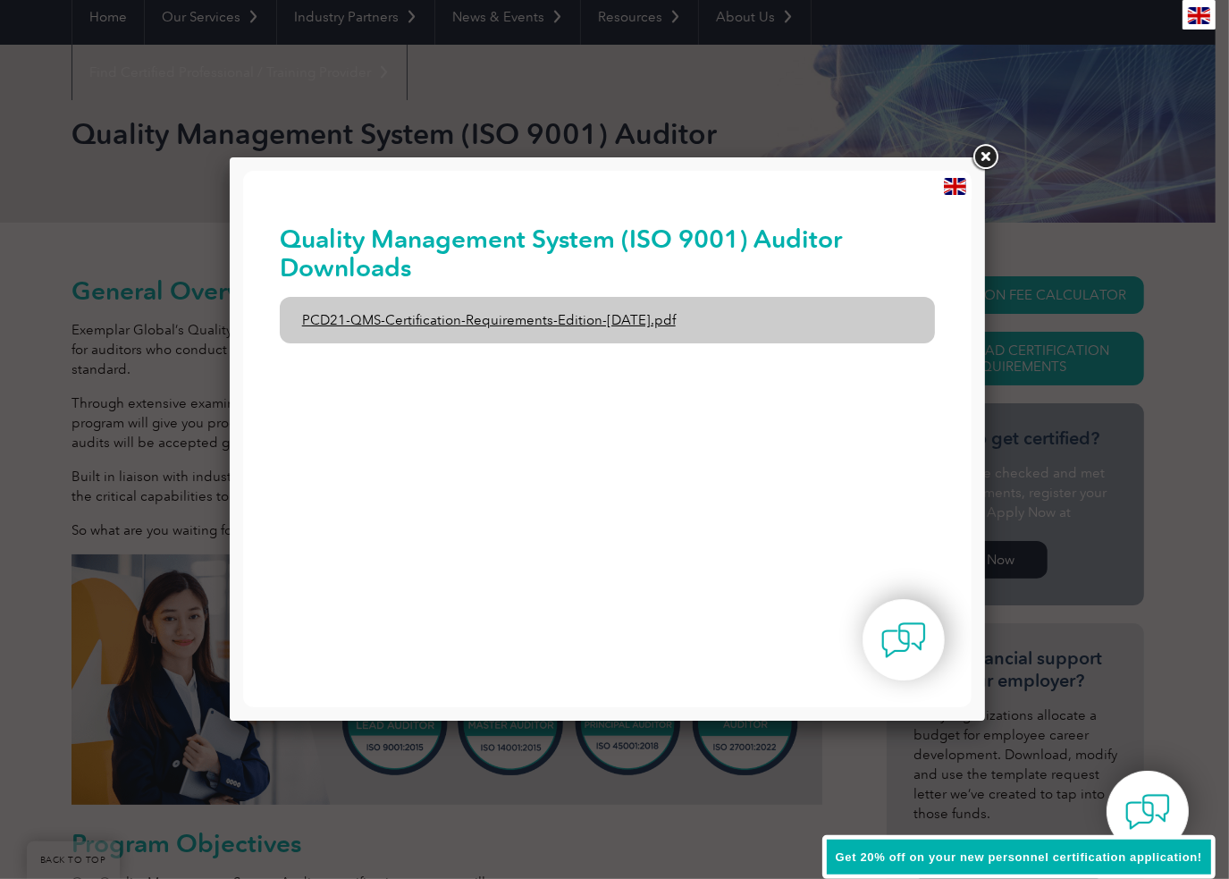
click at [388, 313] on link "PCD21-QMS-Certification-Requirements-Edition-2-April-2022.pdf" at bounding box center [607, 319] width 656 height 46
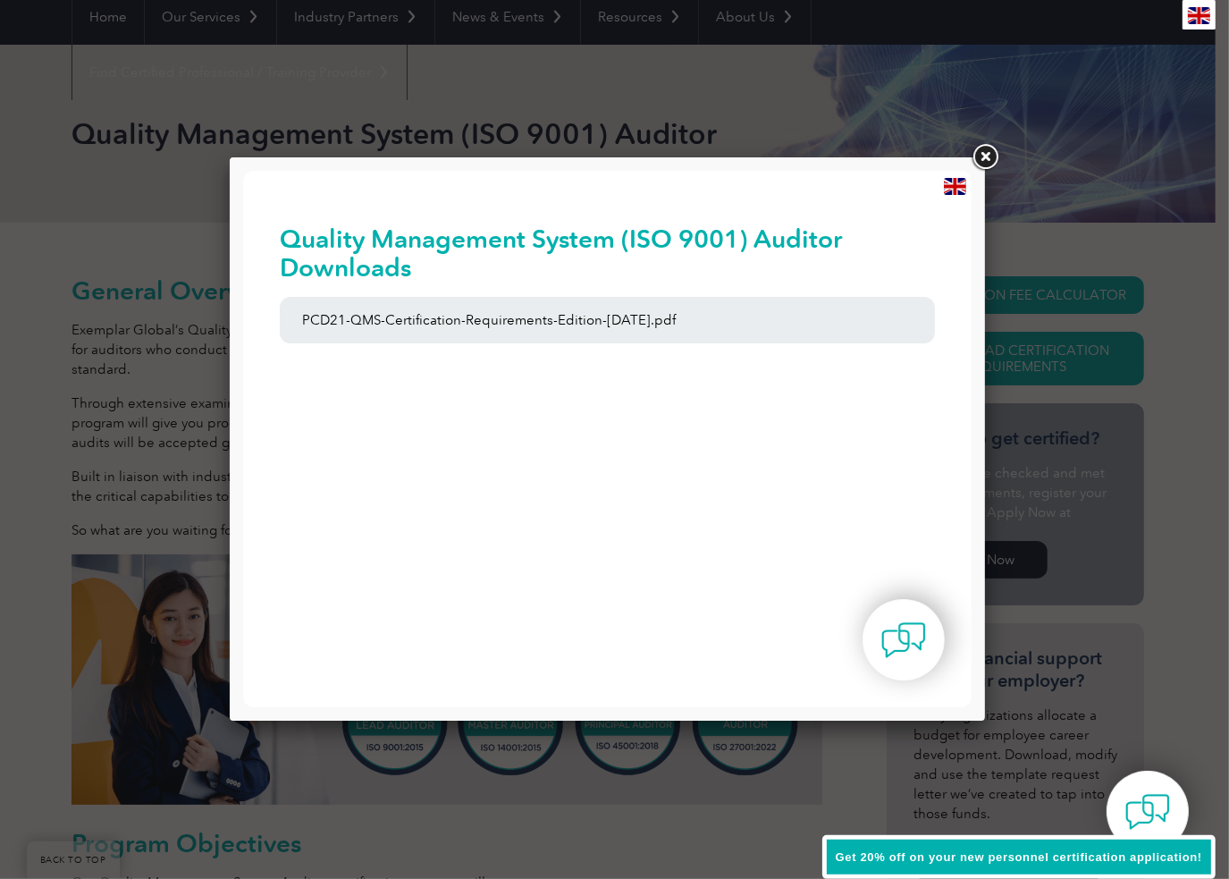
click at [989, 164] on link at bounding box center [985, 157] width 32 height 32
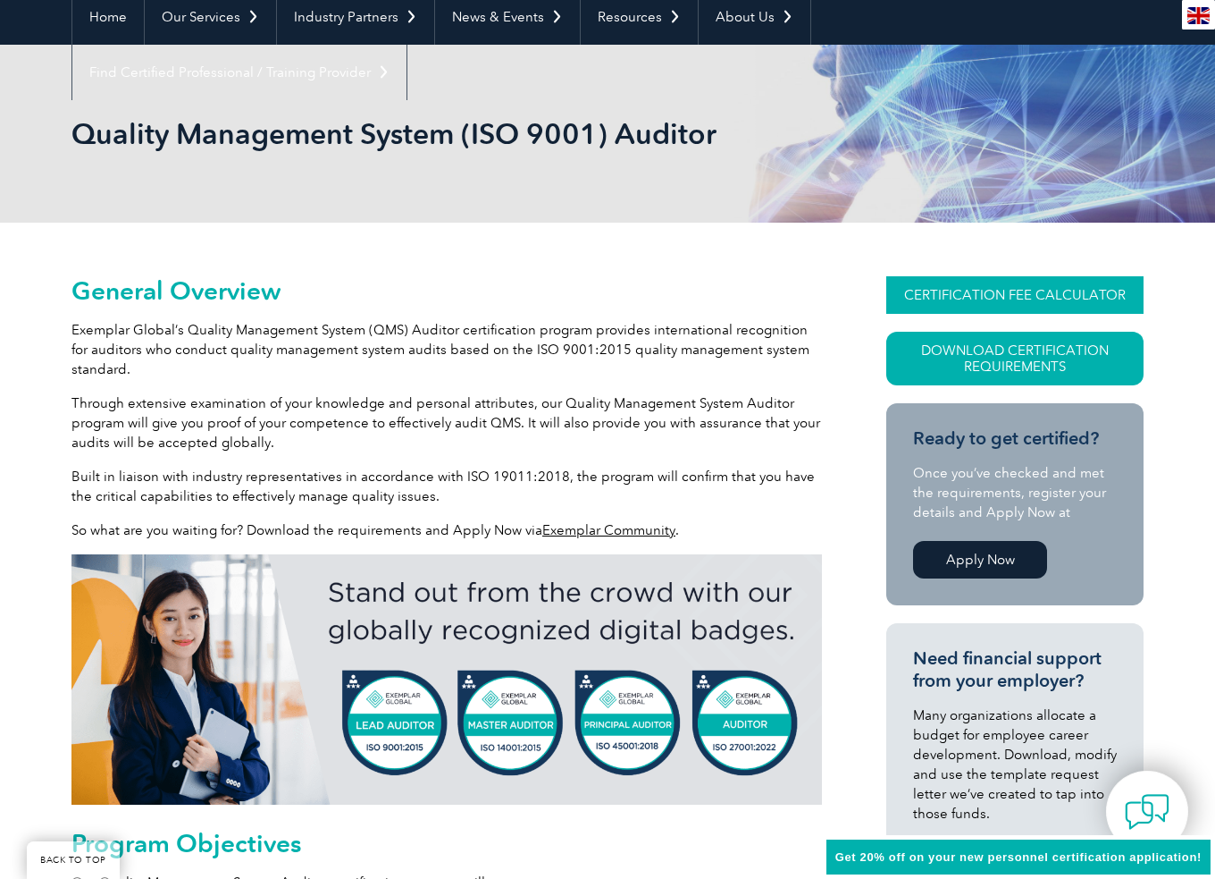
click at [1026, 295] on link "CERTIFICATION FEE CALCULATOR" at bounding box center [1015, 295] width 257 height 38
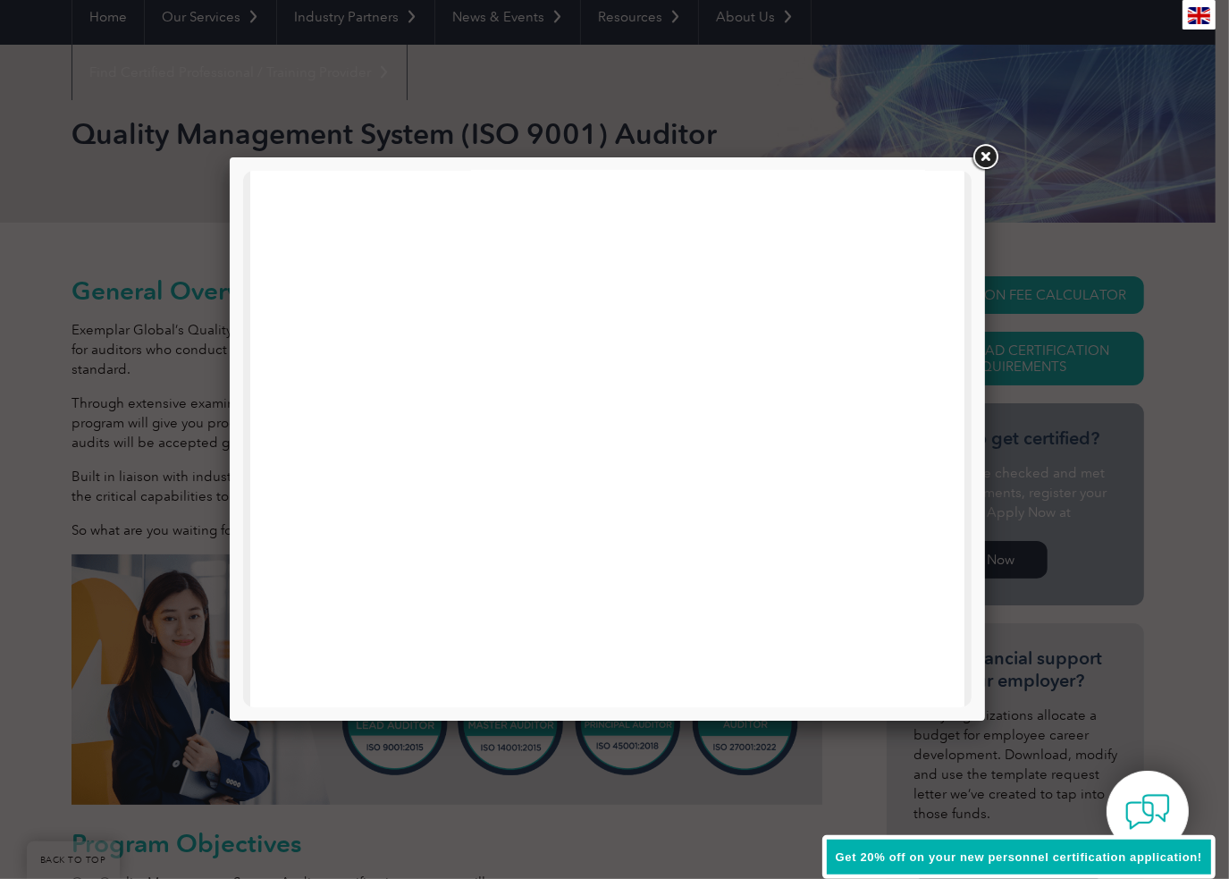
scroll to position [626, 0]
